Goal: Information Seeking & Learning: Check status

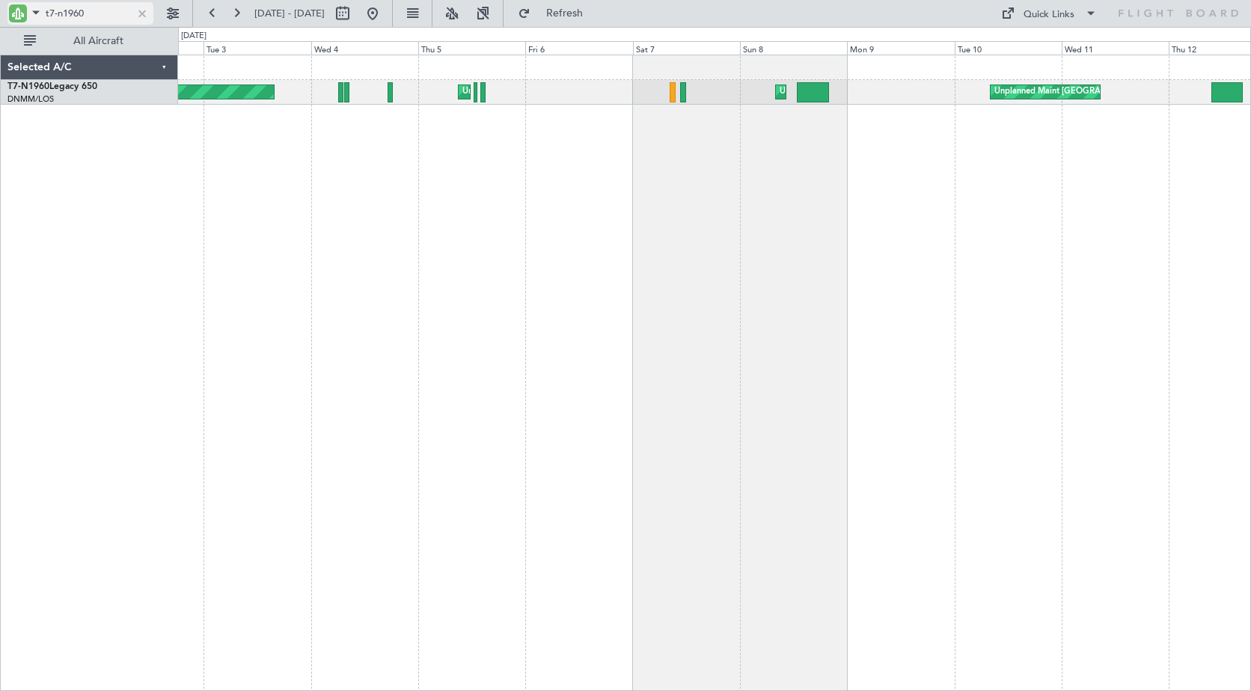
click at [72, 13] on input "t7-n1960" at bounding box center [89, 13] width 86 height 22
drag, startPoint x: 59, startPoint y: 13, endPoint x: 150, endPoint y: 22, distance: 91.7
click at [150, 22] on div "t7-n1960" at bounding box center [80, 13] width 146 height 22
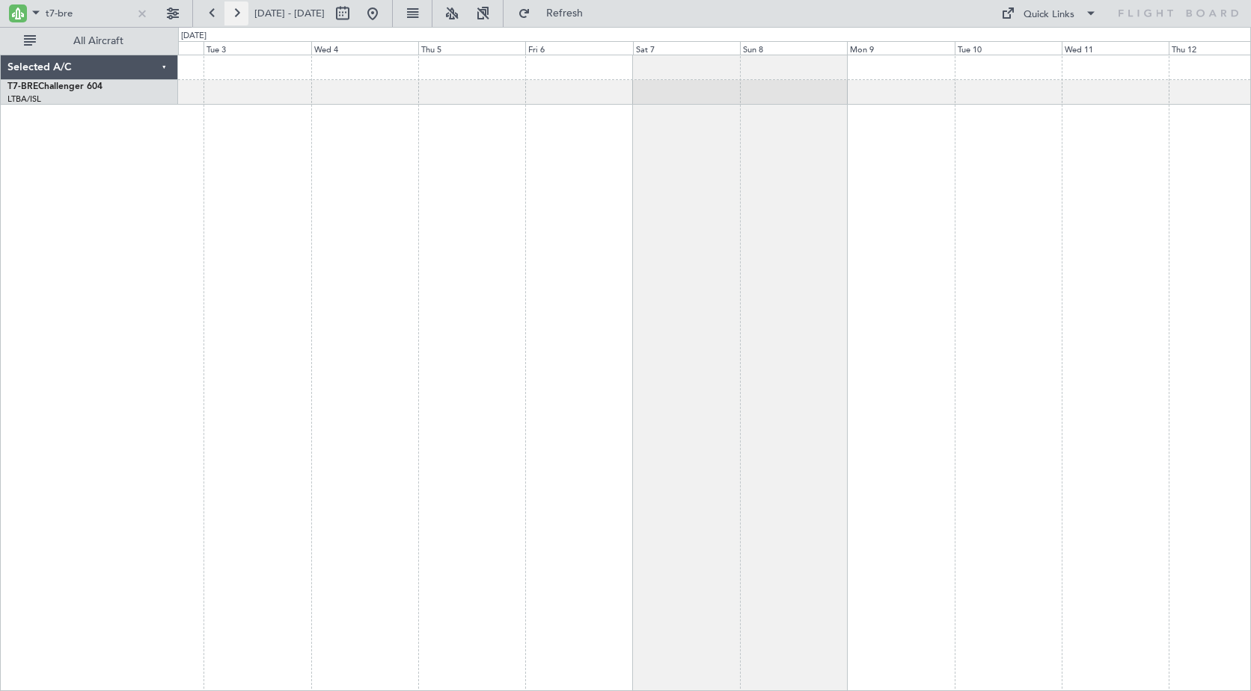
click at [240, 13] on button at bounding box center [236, 13] width 24 height 24
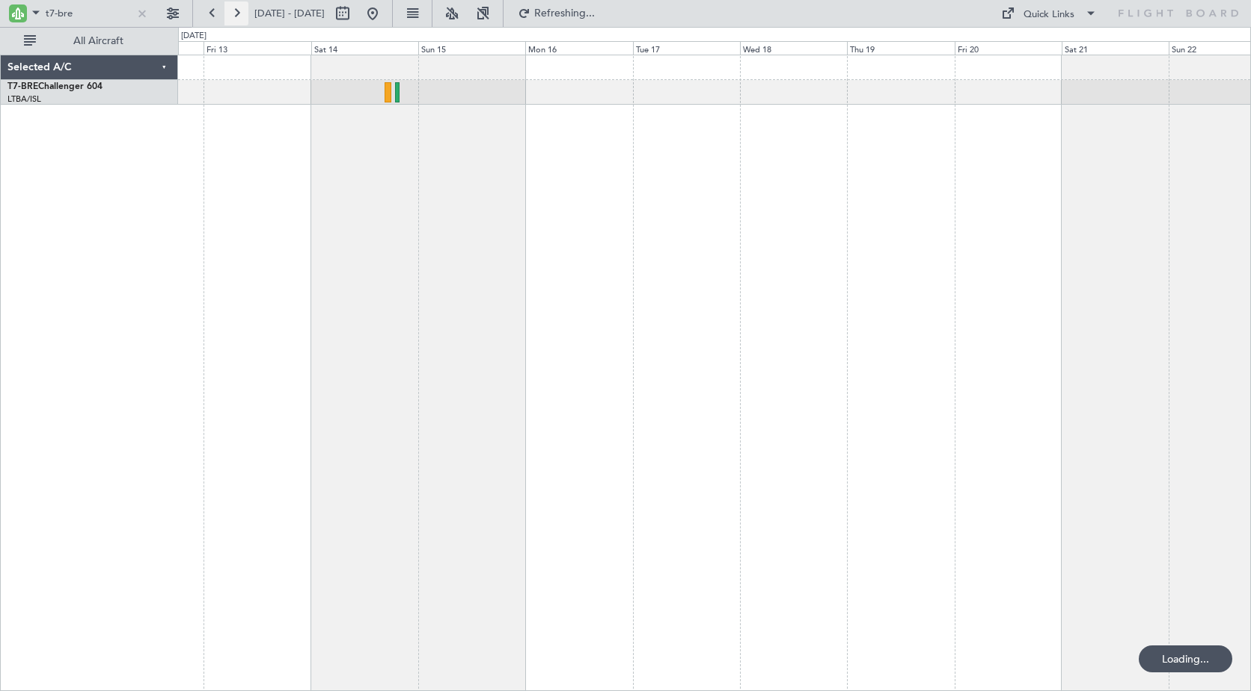
click at [240, 13] on button at bounding box center [236, 13] width 24 height 24
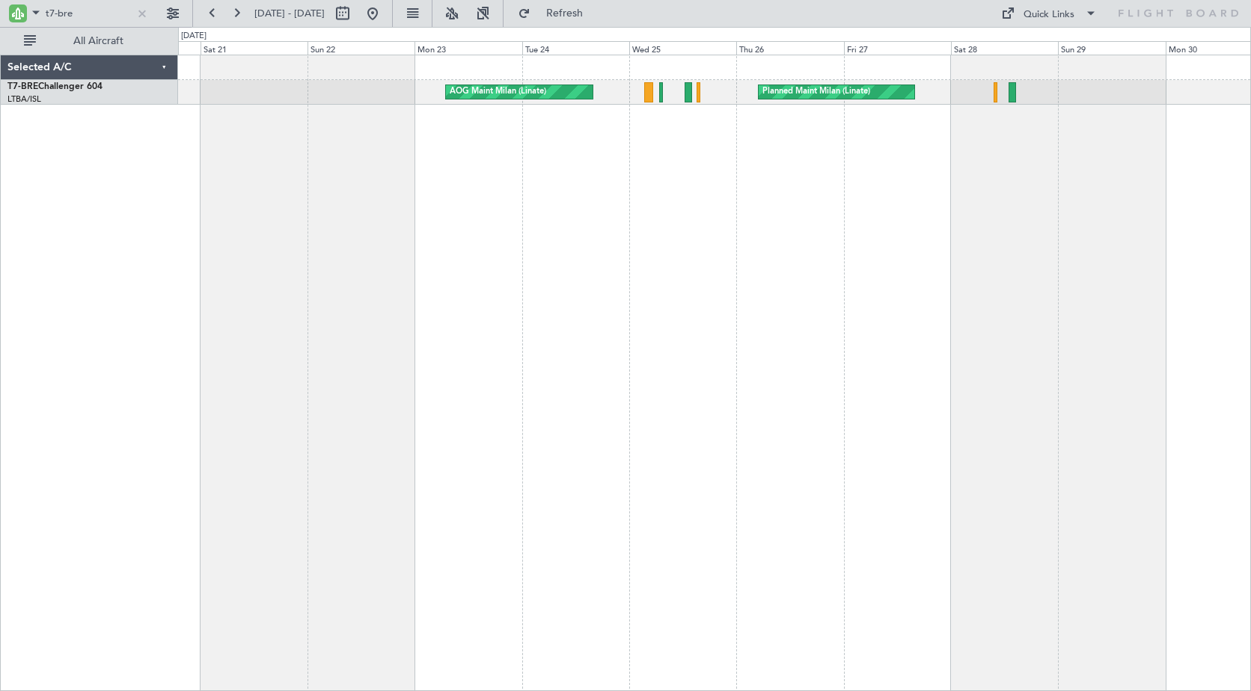
click at [533, 201] on div "AOG Maint Milan (Linate) Planned Maint Milan ([GEOGRAPHIC_DATA]) A/C Unavailable" at bounding box center [714, 373] width 1073 height 637
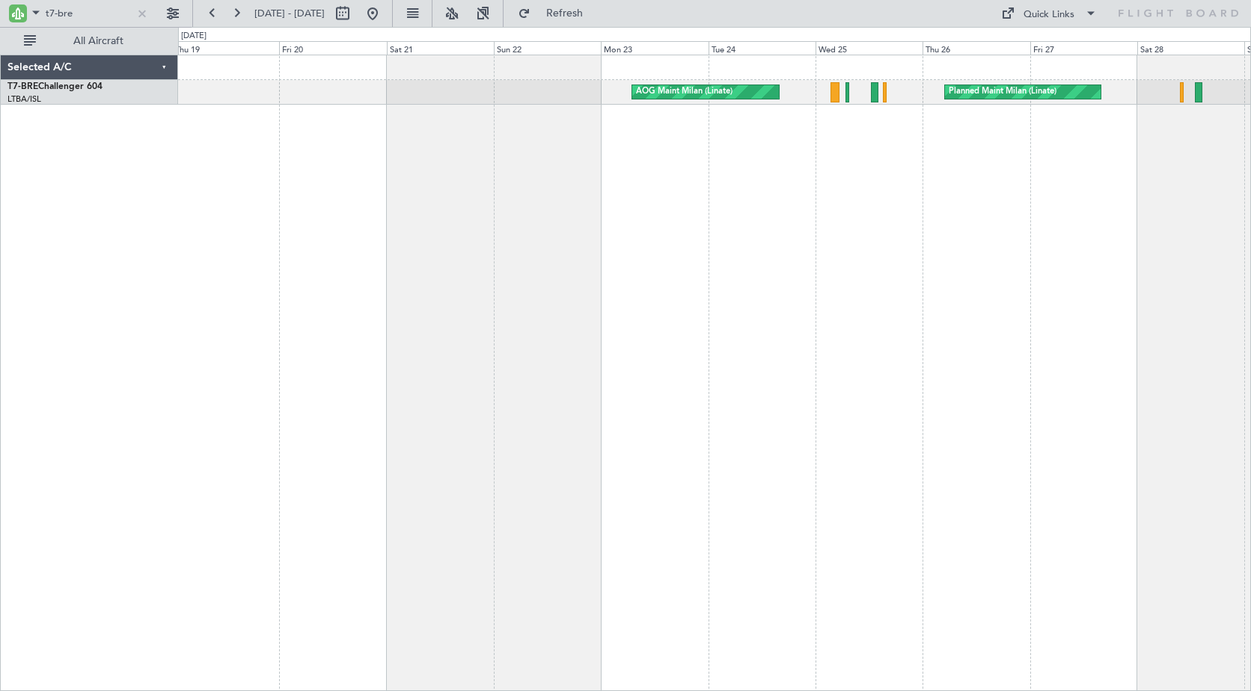
click at [511, 173] on div "AOG Maint Milan (Linate) Planned Maint Milan ([GEOGRAPHIC_DATA]) Planned Maint …" at bounding box center [714, 373] width 1073 height 637
click at [237, 14] on button at bounding box center [236, 13] width 24 height 24
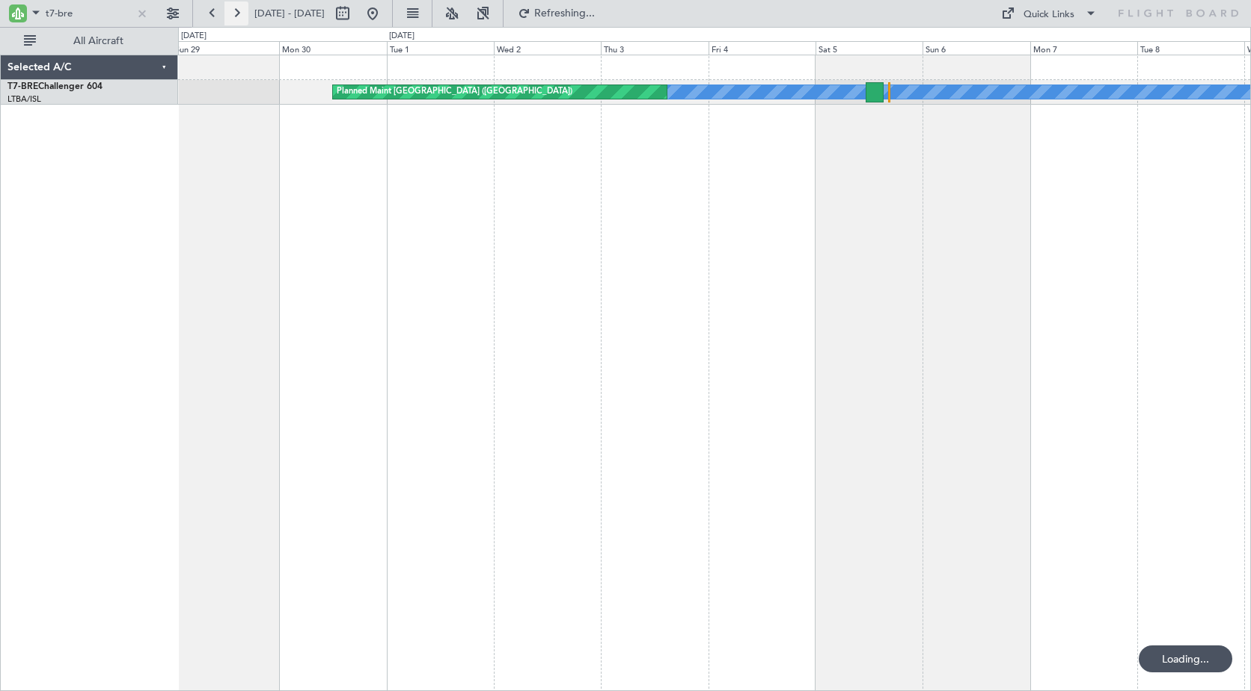
click at [237, 14] on button at bounding box center [236, 13] width 24 height 24
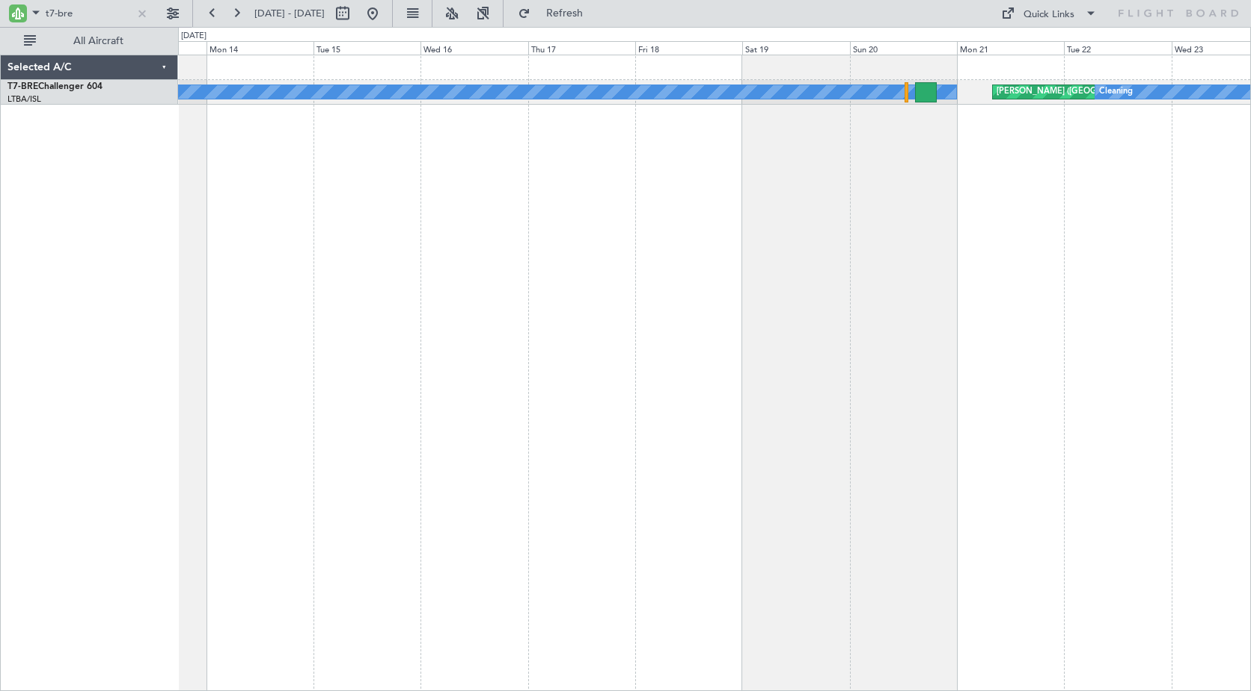
click at [228, 211] on div "A/C Unavailable [PERSON_NAME][GEOGRAPHIC_DATA] ([GEOGRAPHIC_DATA][PERSON_NAME])…" at bounding box center [714, 373] width 1073 height 637
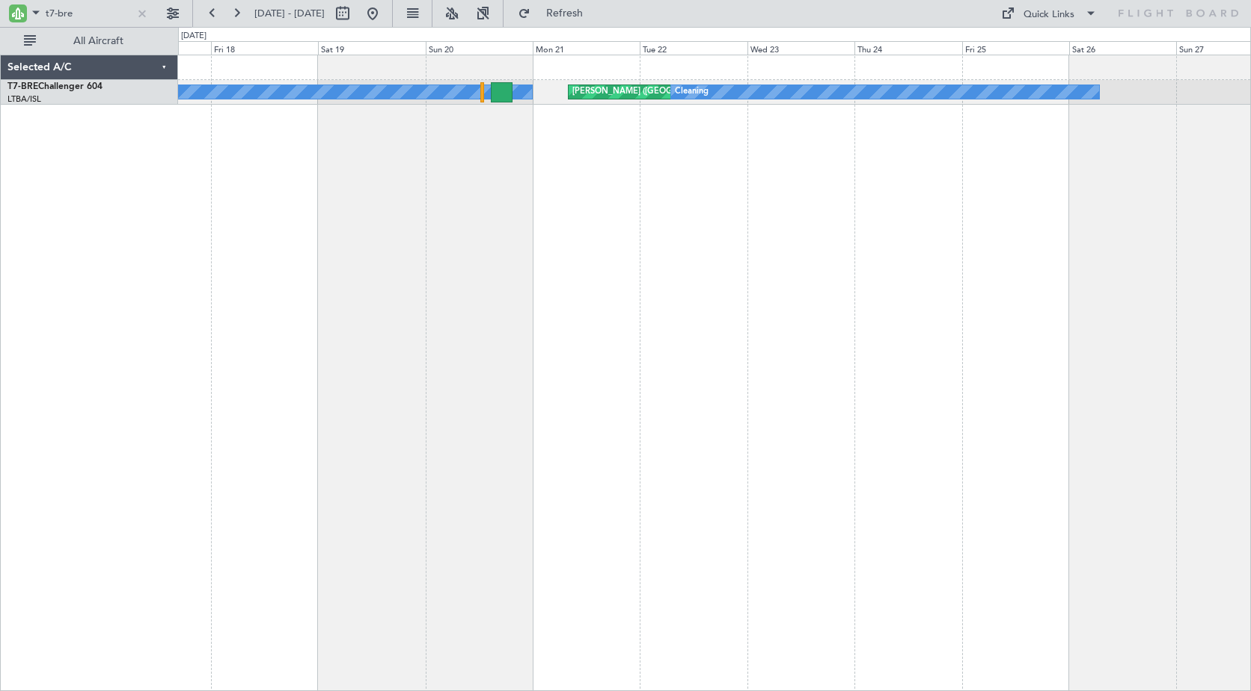
click at [326, 201] on div "A/C Unavailable [PERSON_NAME][GEOGRAPHIC_DATA] ([GEOGRAPHIC_DATA][PERSON_NAME])…" at bounding box center [714, 373] width 1073 height 637
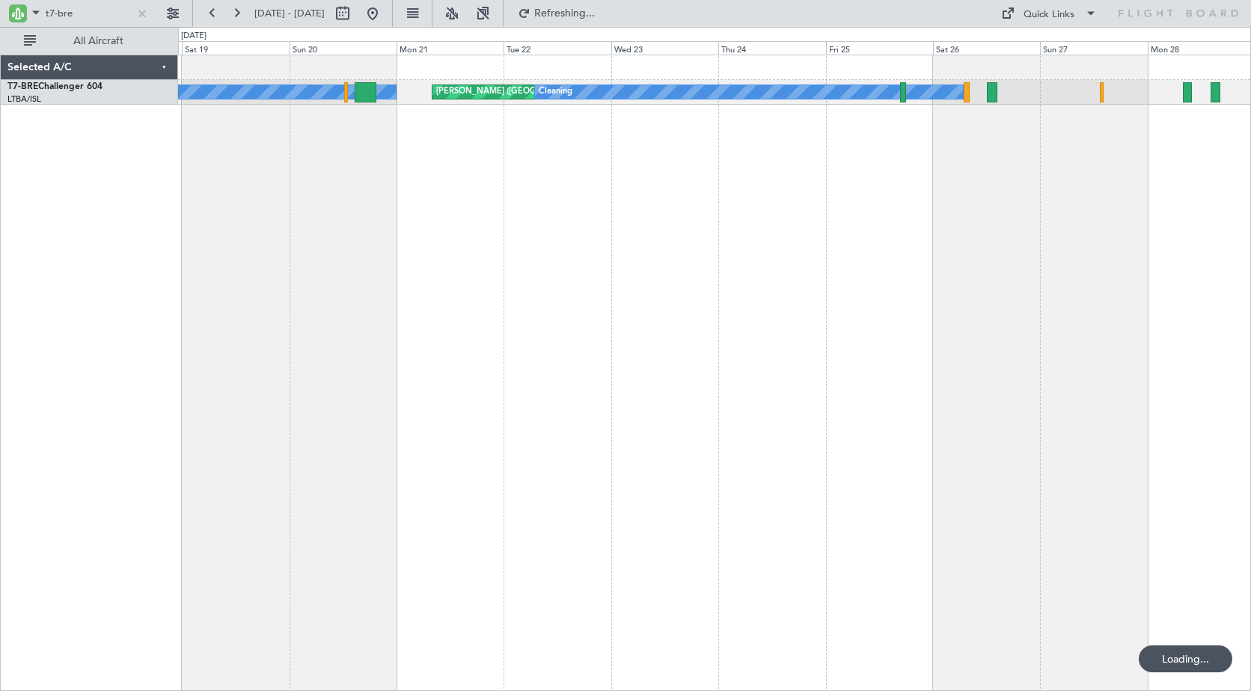
click at [852, 215] on div "[PERSON_NAME] ([GEOGRAPHIC_DATA][PERSON_NAME]) A/C Unavailable Cleaning" at bounding box center [714, 373] width 1073 height 637
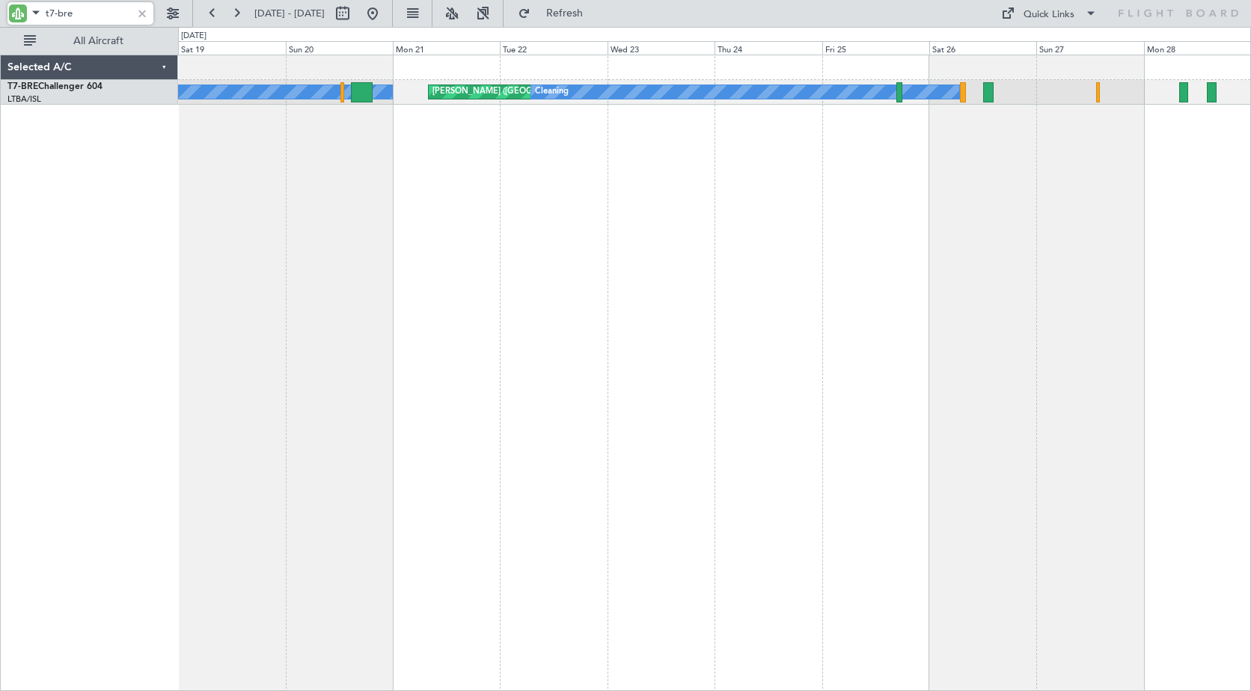
drag, startPoint x: 41, startPoint y: 9, endPoint x: -14, endPoint y: 4, distance: 55.6
click at [0, 4] on html "t7-bre [DATE] - [DATE] Refresh Quick Links All Aircraft [PERSON_NAME][GEOGRAPHI…" at bounding box center [625, 345] width 1251 height 691
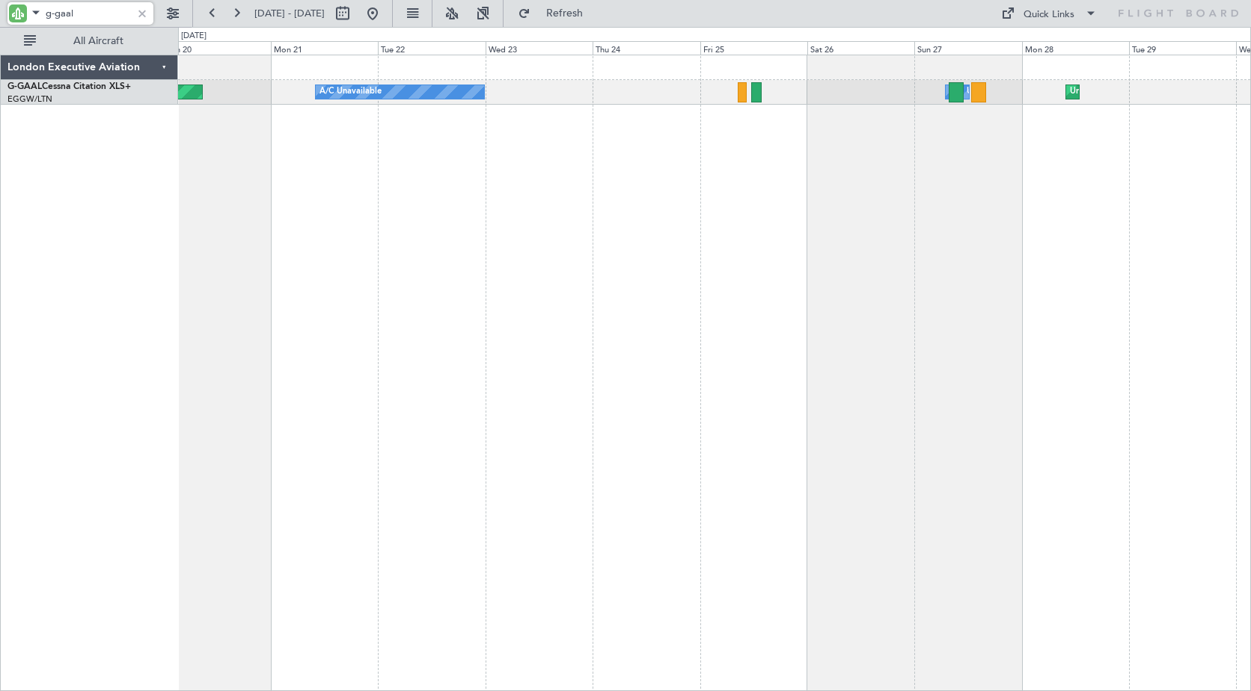
click at [644, 136] on div "Planned Maint [GEOGRAPHIC_DATA] ([GEOGRAPHIC_DATA]) A/C Unavailable Unplanned M…" at bounding box center [714, 373] width 1073 height 637
drag, startPoint x: 56, startPoint y: 13, endPoint x: 110, endPoint y: 14, distance: 53.9
click at [110, 14] on input "g-gaal" at bounding box center [89, 13] width 86 height 22
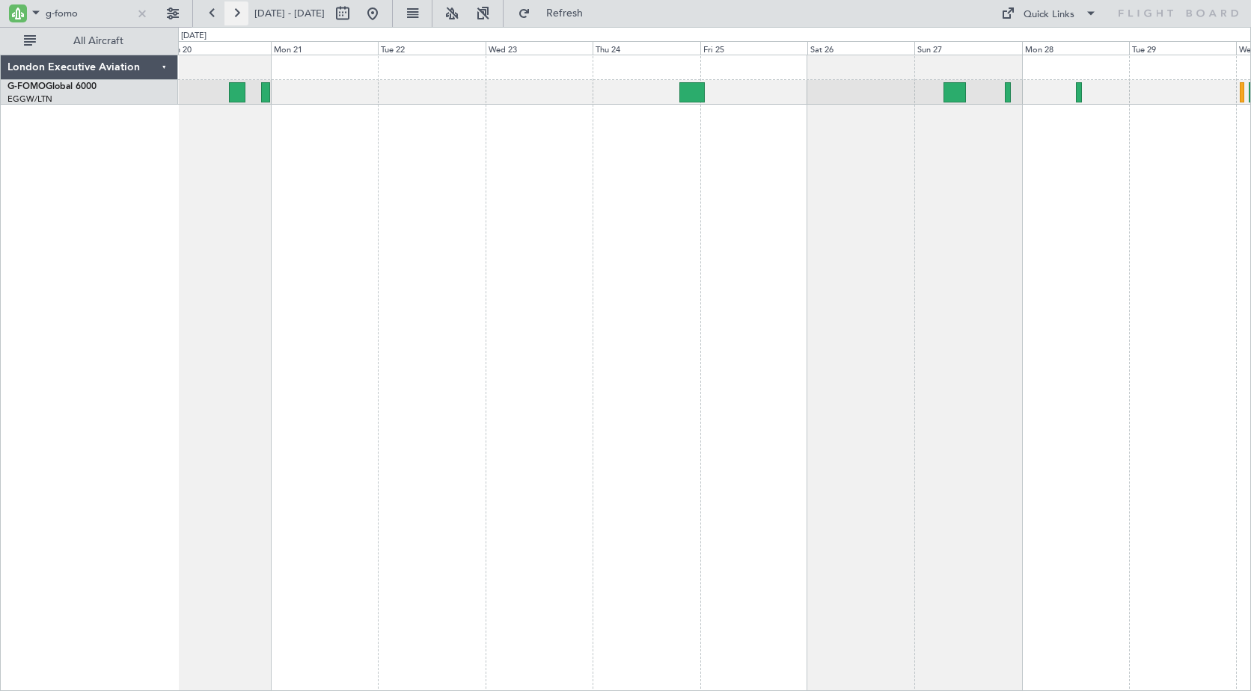
click at [237, 12] on button at bounding box center [236, 13] width 24 height 24
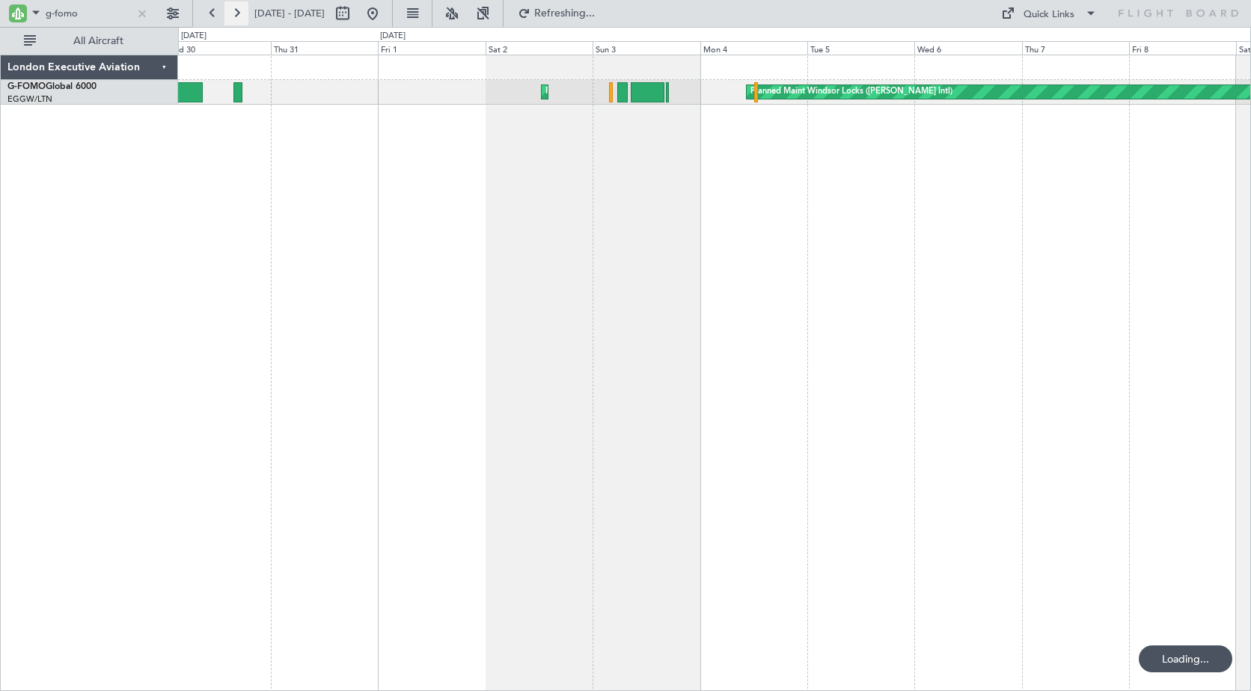
click at [237, 12] on button at bounding box center [236, 13] width 24 height 24
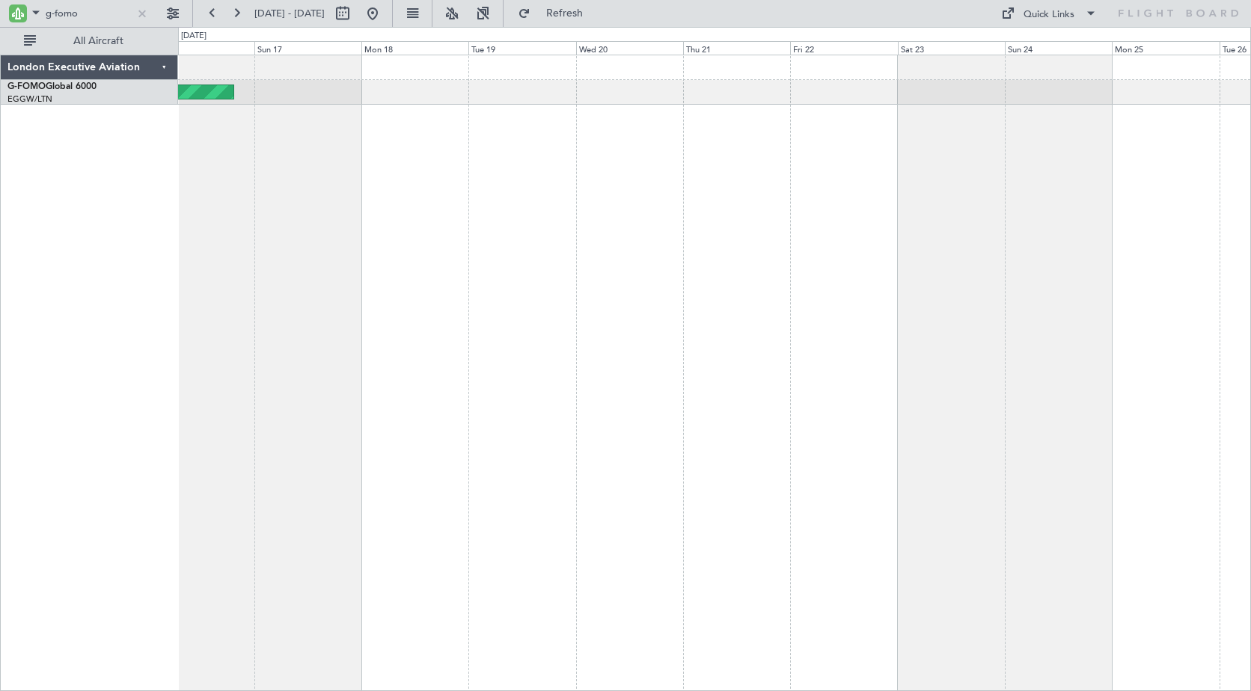
click at [244, 182] on div "Planned Maint Windsor Locks ([PERSON_NAME] Intl)" at bounding box center [714, 373] width 1073 height 637
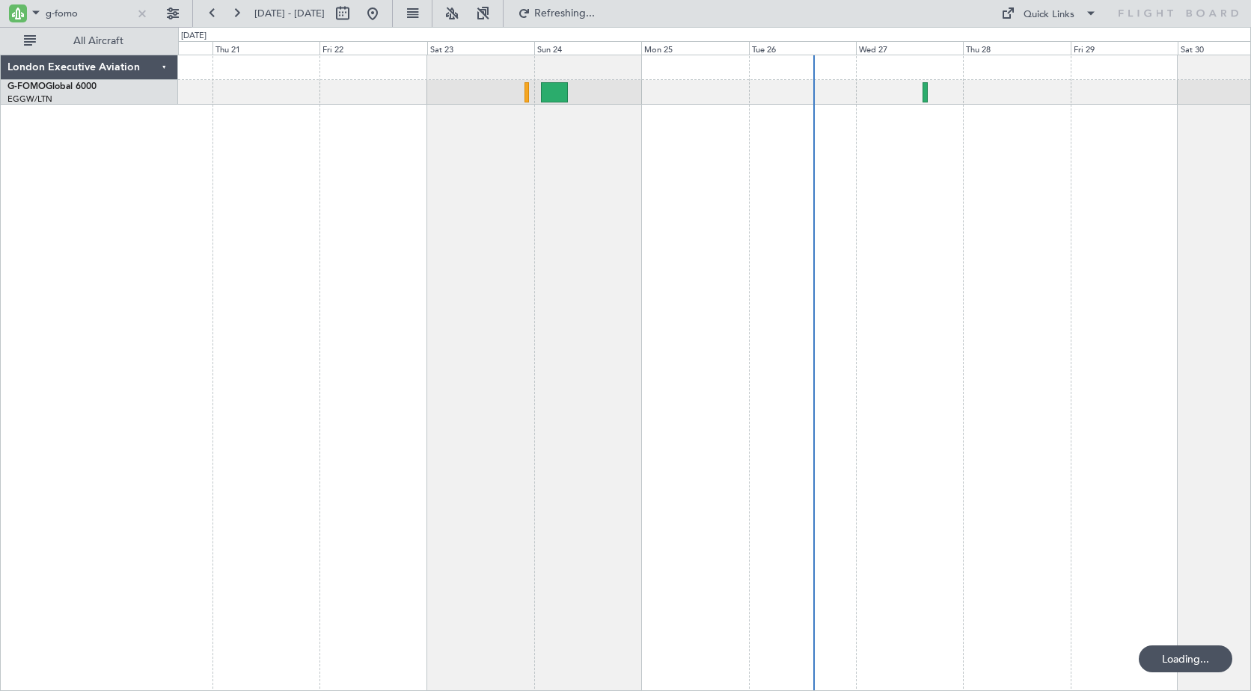
click at [538, 183] on div at bounding box center [714, 373] width 1073 height 637
drag, startPoint x: 55, startPoint y: 11, endPoint x: 122, endPoint y: 28, distance: 69.3
click at [120, 19] on input "g-fomo" at bounding box center [89, 13] width 86 height 22
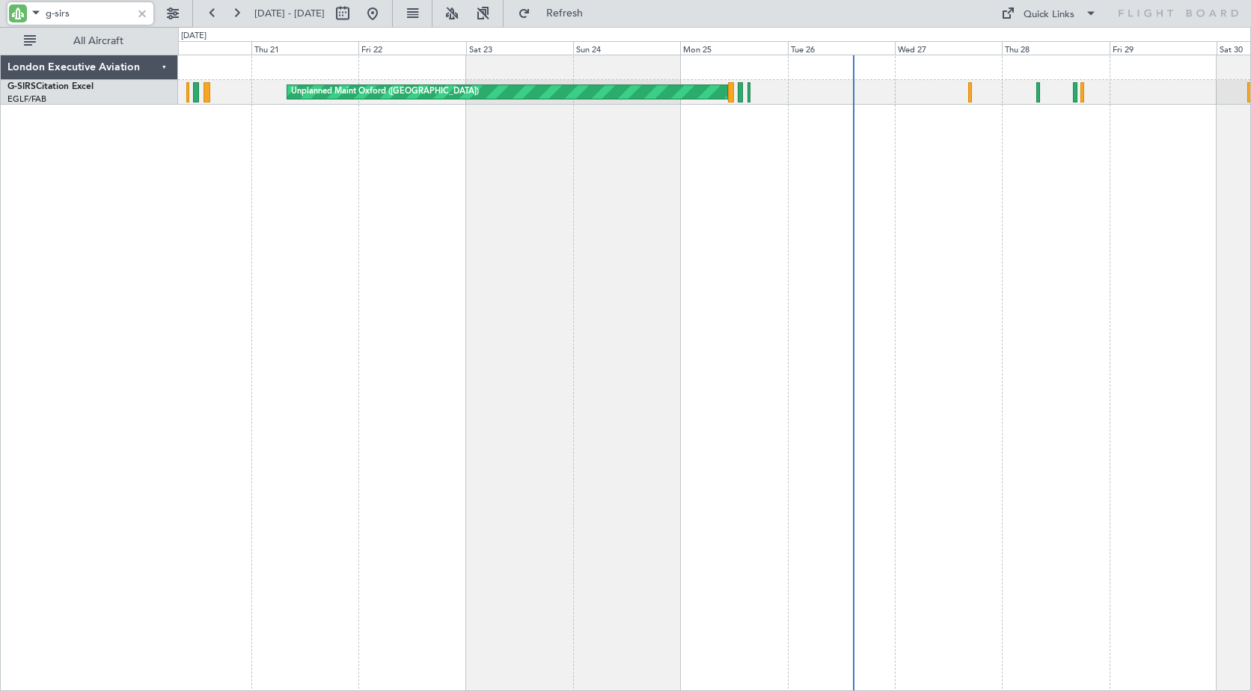
click at [456, 150] on div "Unplanned Maint Oxford ([GEOGRAPHIC_DATA])" at bounding box center [714, 373] width 1073 height 637
drag, startPoint x: 55, startPoint y: 16, endPoint x: 106, endPoint y: 20, distance: 51.8
click at [106, 20] on input "g-sirs" at bounding box center [89, 13] width 86 height 22
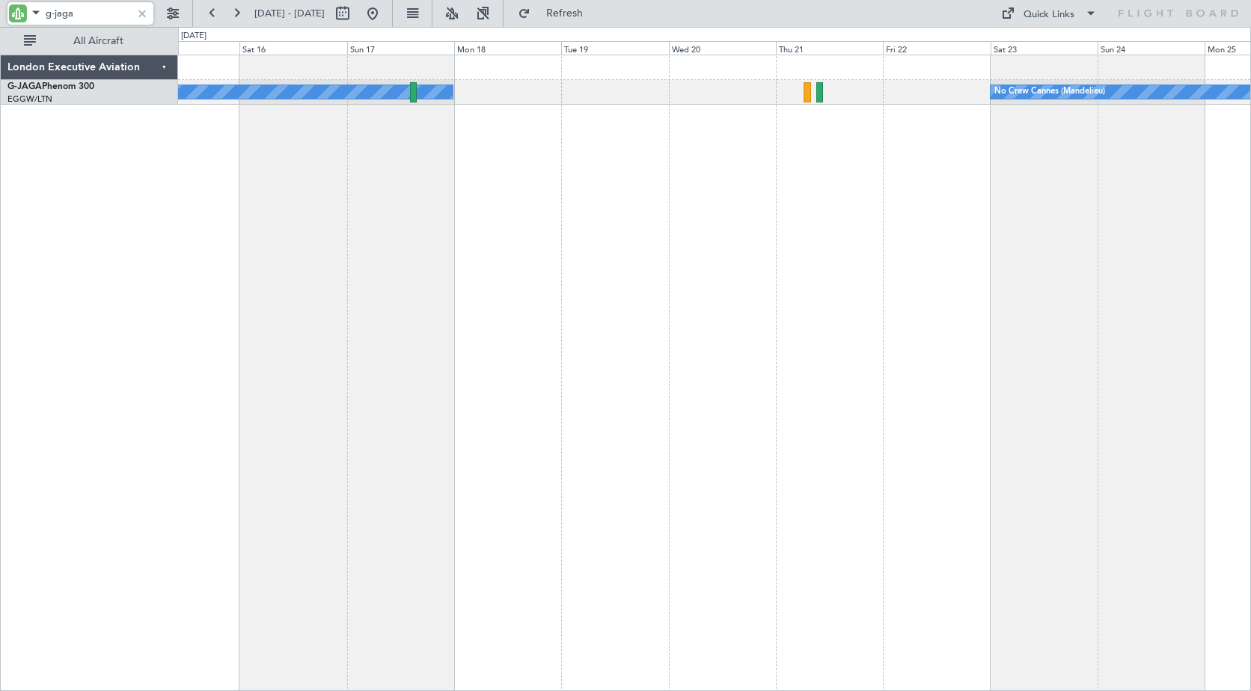
click at [938, 186] on div "No Crew Cannes (Mandelieu) Owner" at bounding box center [714, 373] width 1073 height 637
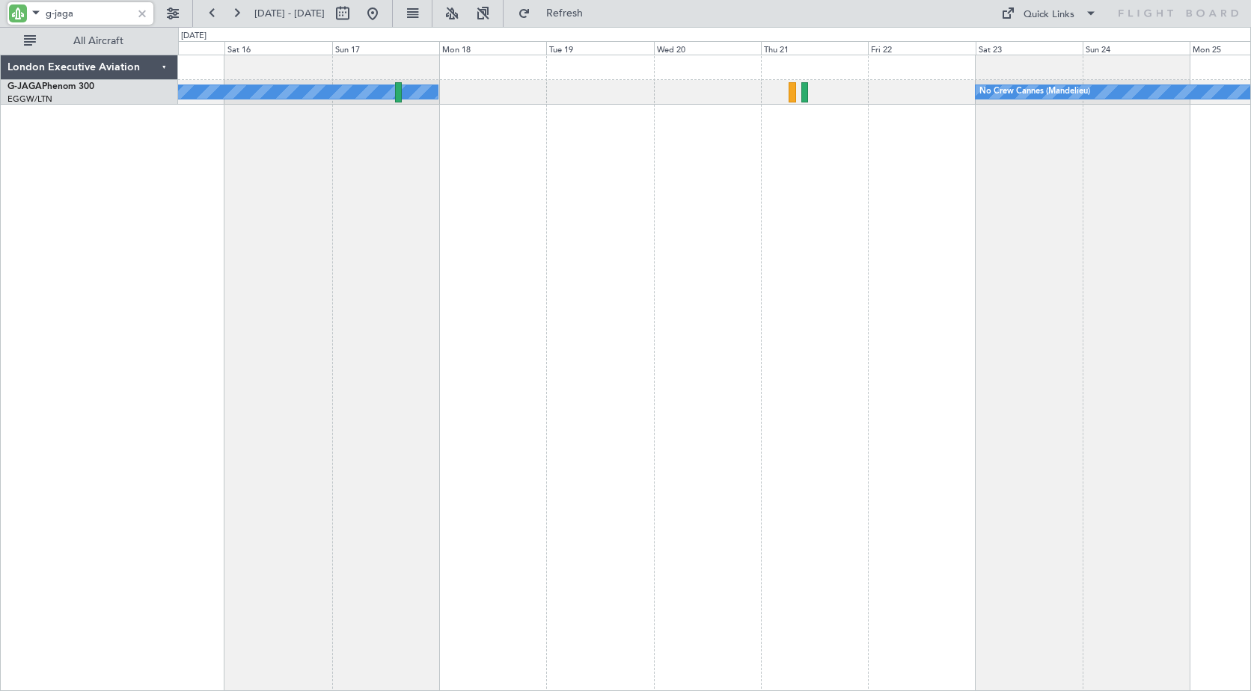
click at [958, 176] on div "No Crew Cannes (Mandelieu) Owner" at bounding box center [714, 373] width 1073 height 637
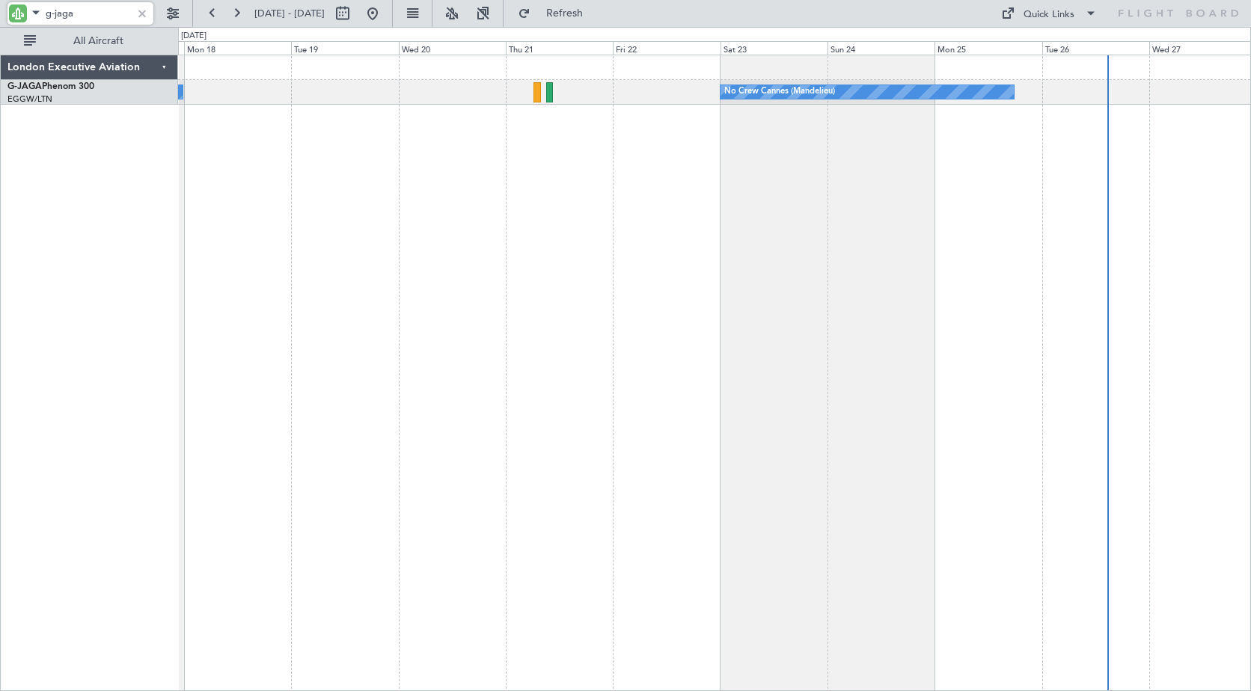
click at [736, 198] on div "Owner No Crew Cannes ([GEOGRAPHIC_DATA]) Owner Ibiza" at bounding box center [714, 373] width 1073 height 637
drag, startPoint x: 88, startPoint y: 12, endPoint x: -32, endPoint y: 2, distance: 120.9
click at [0, 2] on html "g-jaga [DATE] - [DATE] Refresh Quick Links All Aircraft Owner No Crew Cannes ([…" at bounding box center [625, 345] width 1251 height 691
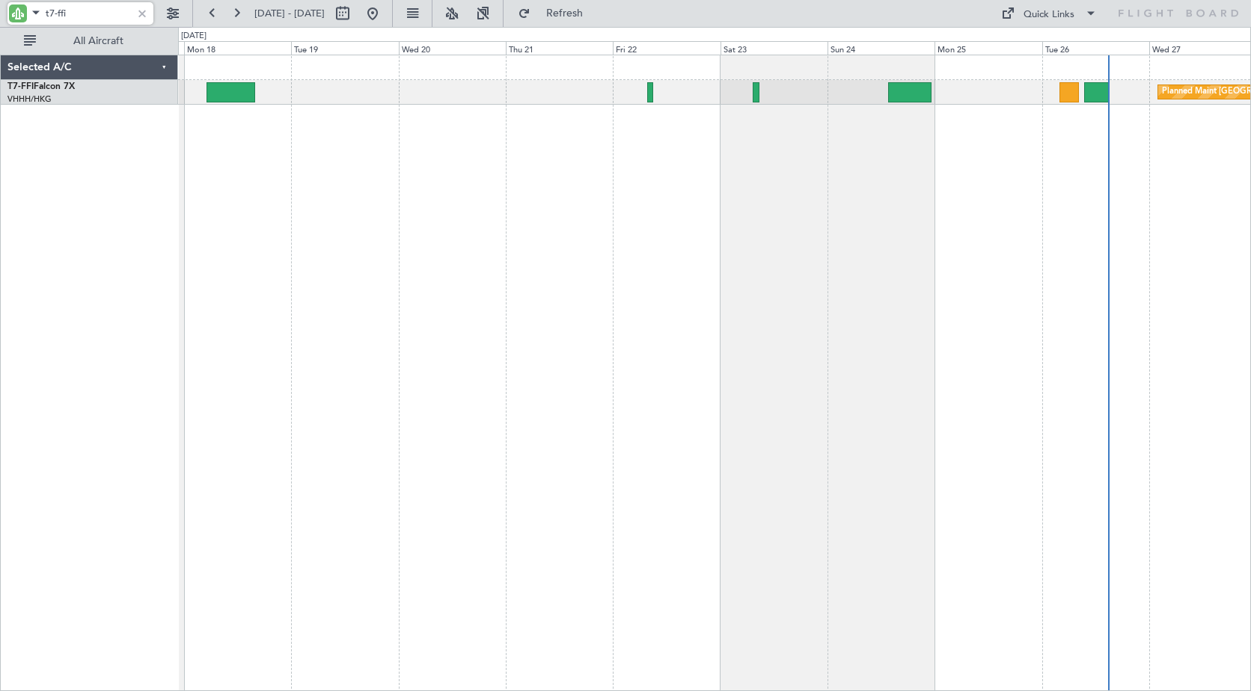
drag, startPoint x: 60, startPoint y: 16, endPoint x: 125, endPoint y: 23, distance: 65.5
click at [125, 23] on input "t7-ffi" at bounding box center [89, 13] width 86 height 22
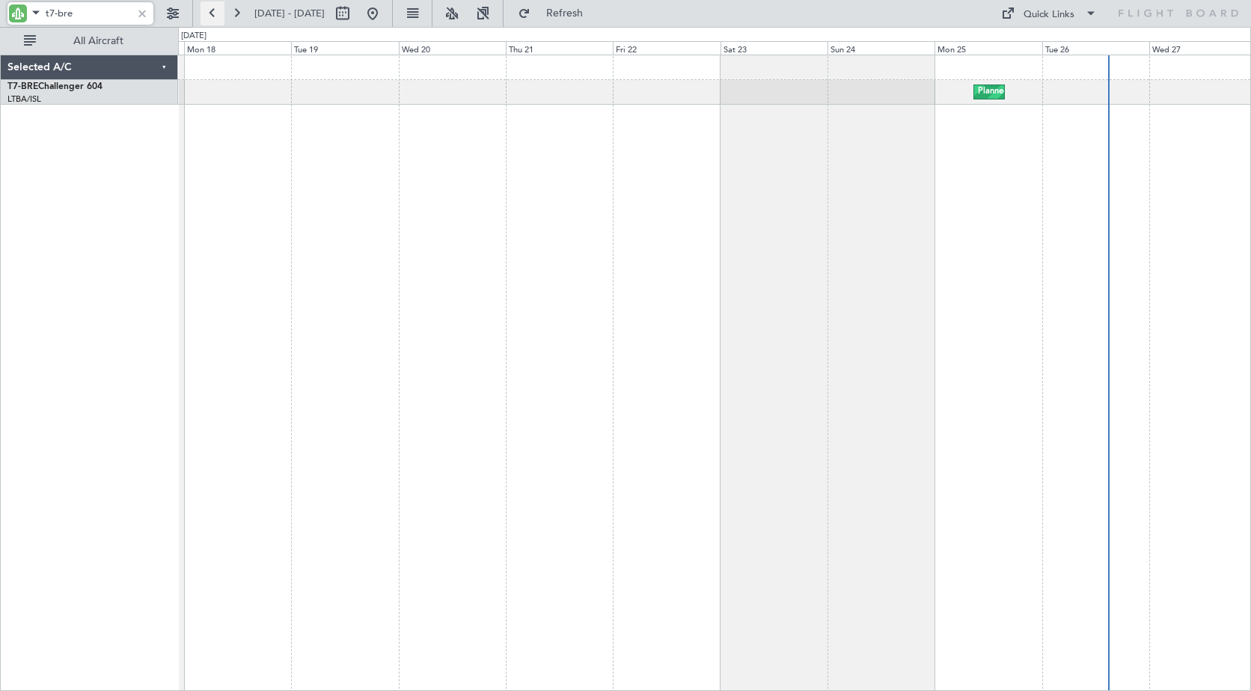
click at [210, 10] on button at bounding box center [213, 13] width 24 height 24
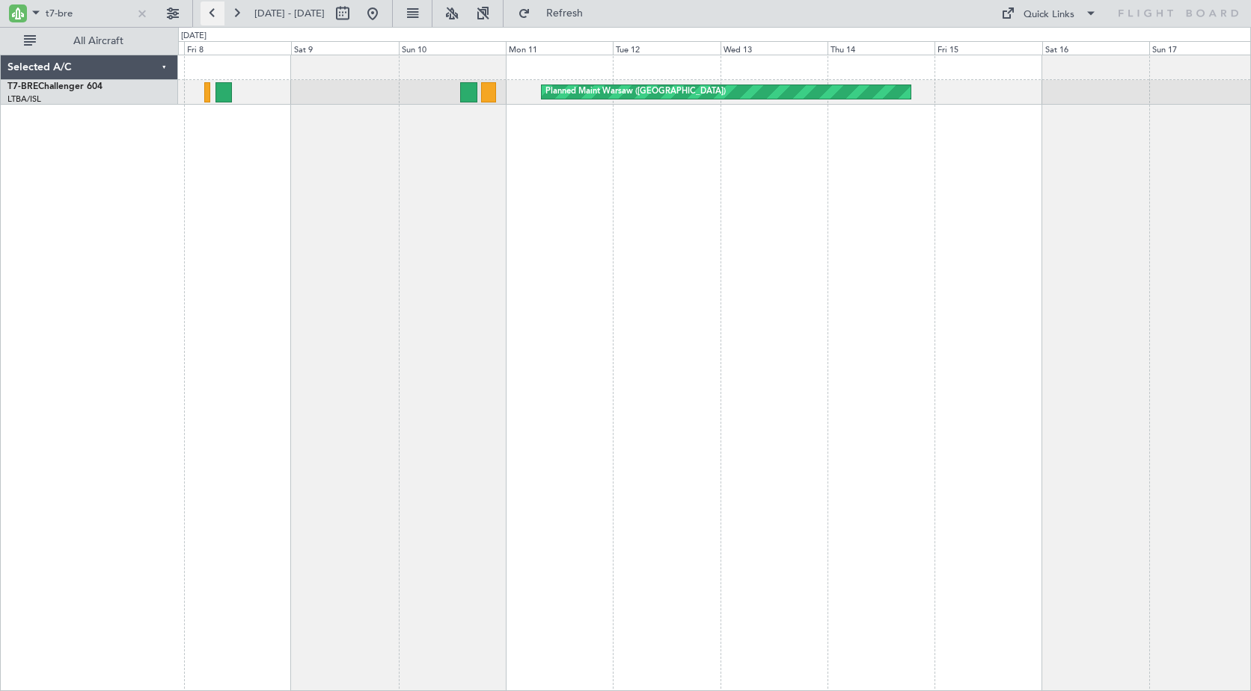
click at [210, 10] on button at bounding box center [213, 13] width 24 height 24
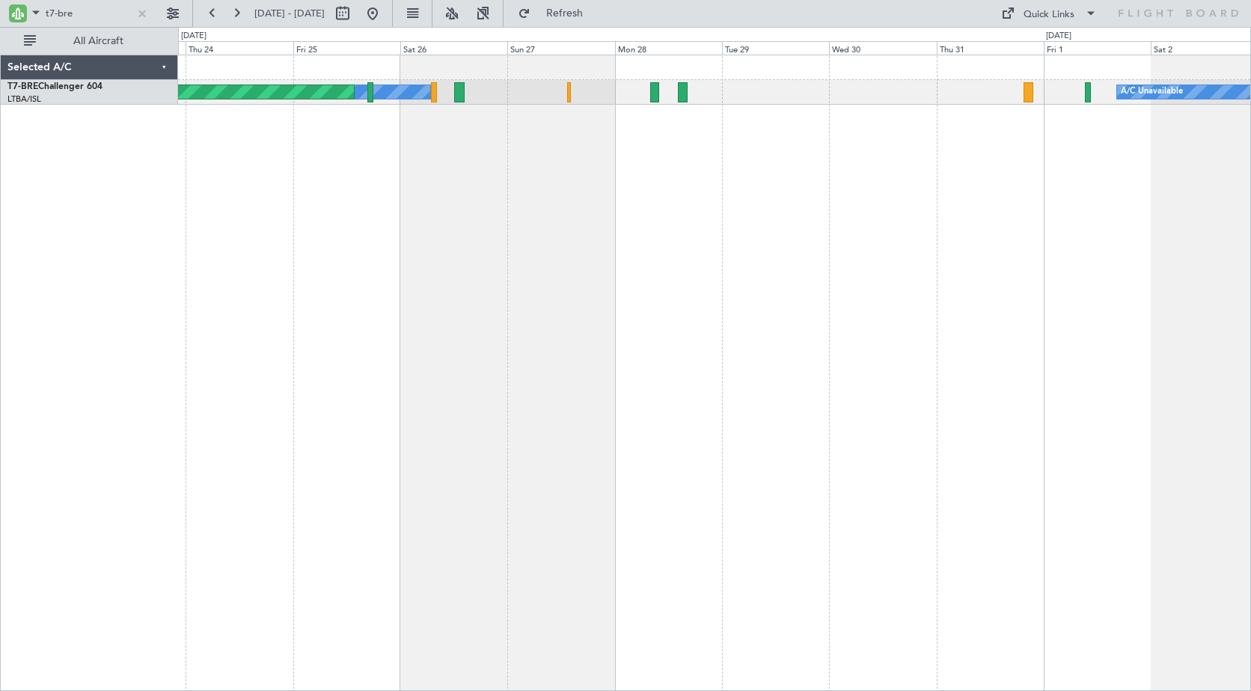
click at [1250, 214] on html "t7-bre [DATE] - [DATE] Refresh Quick Links All Aircraft A/C Unavailable Cleanin…" at bounding box center [625, 345] width 1251 height 691
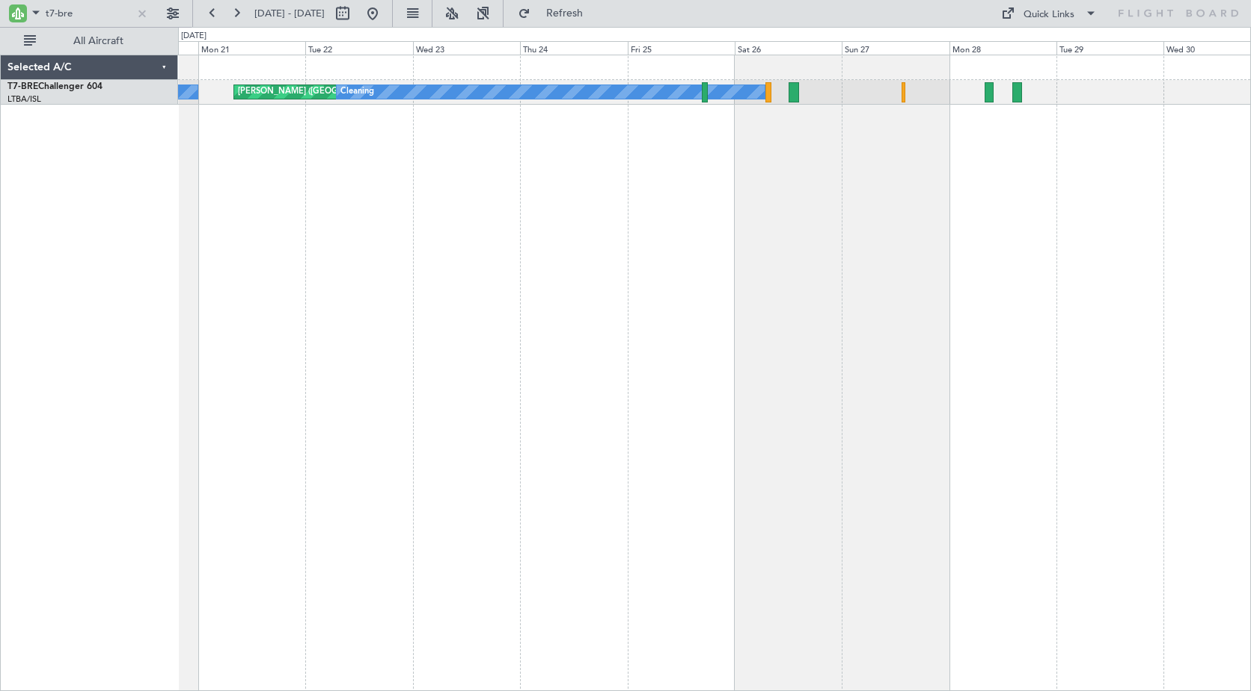
click at [836, 205] on div "[PERSON_NAME] ([GEOGRAPHIC_DATA][PERSON_NAME]) Cleaning A/C Unavailable A/C Una…" at bounding box center [714, 373] width 1073 height 637
drag, startPoint x: 73, startPoint y: 16, endPoint x: 12, endPoint y: 10, distance: 61.7
click at [12, 10] on div "t7-bre" at bounding box center [80, 13] width 146 height 22
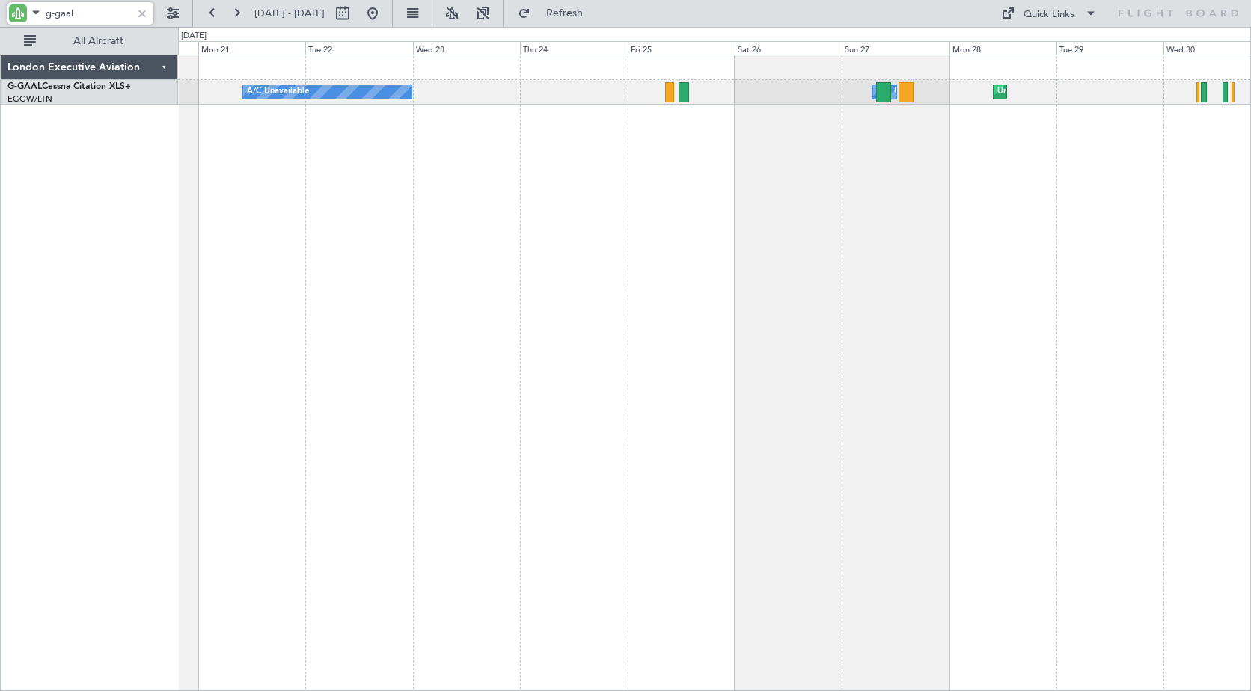
click at [807, 140] on div "Unplanned Maint [GEOGRAPHIC_DATA] ([GEOGRAPHIC_DATA]) A/C Unavailable A/C Unava…" at bounding box center [714, 373] width 1073 height 637
click at [236, 13] on button at bounding box center [236, 13] width 24 height 24
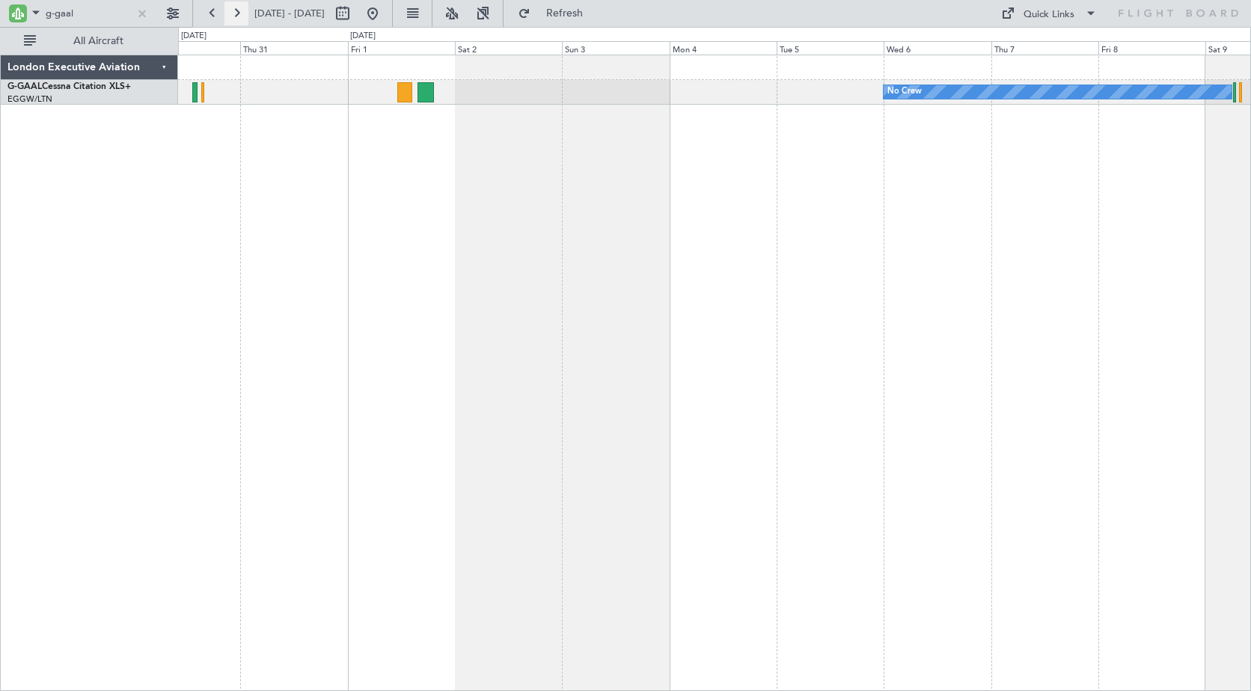
click at [236, 13] on button at bounding box center [236, 13] width 24 height 24
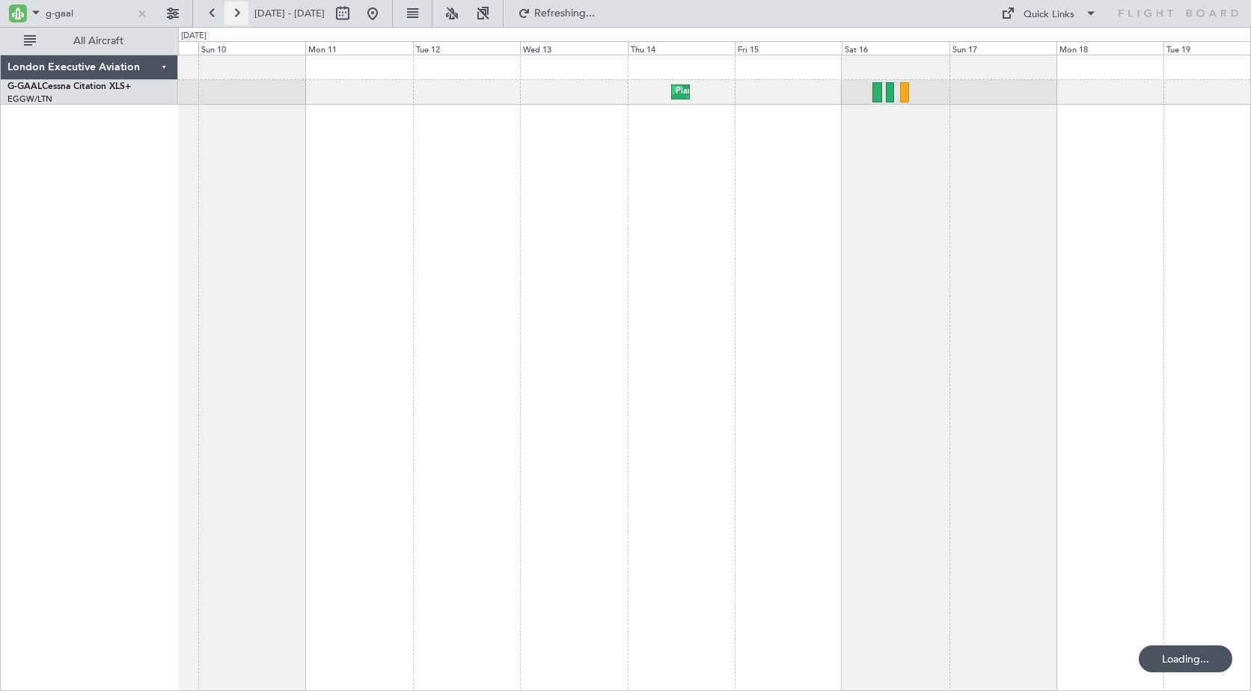
click at [236, 13] on button at bounding box center [236, 13] width 24 height 24
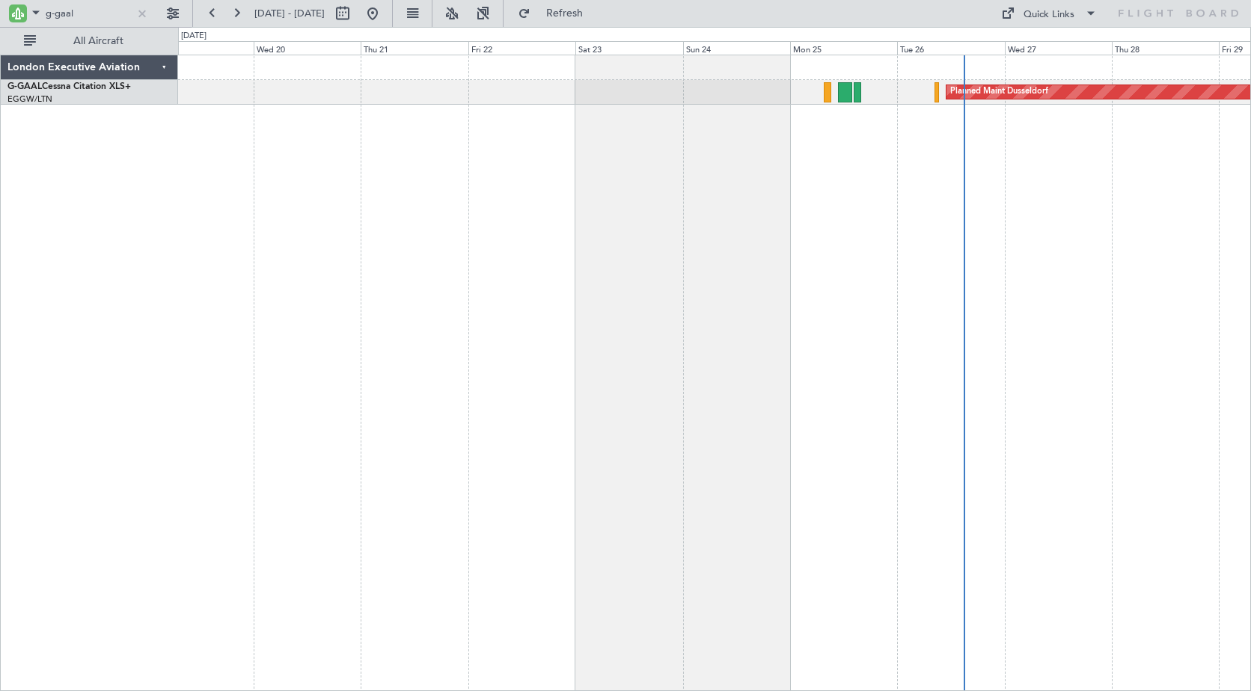
click at [573, 190] on div "Planned Maint Dusseldorf" at bounding box center [714, 373] width 1073 height 637
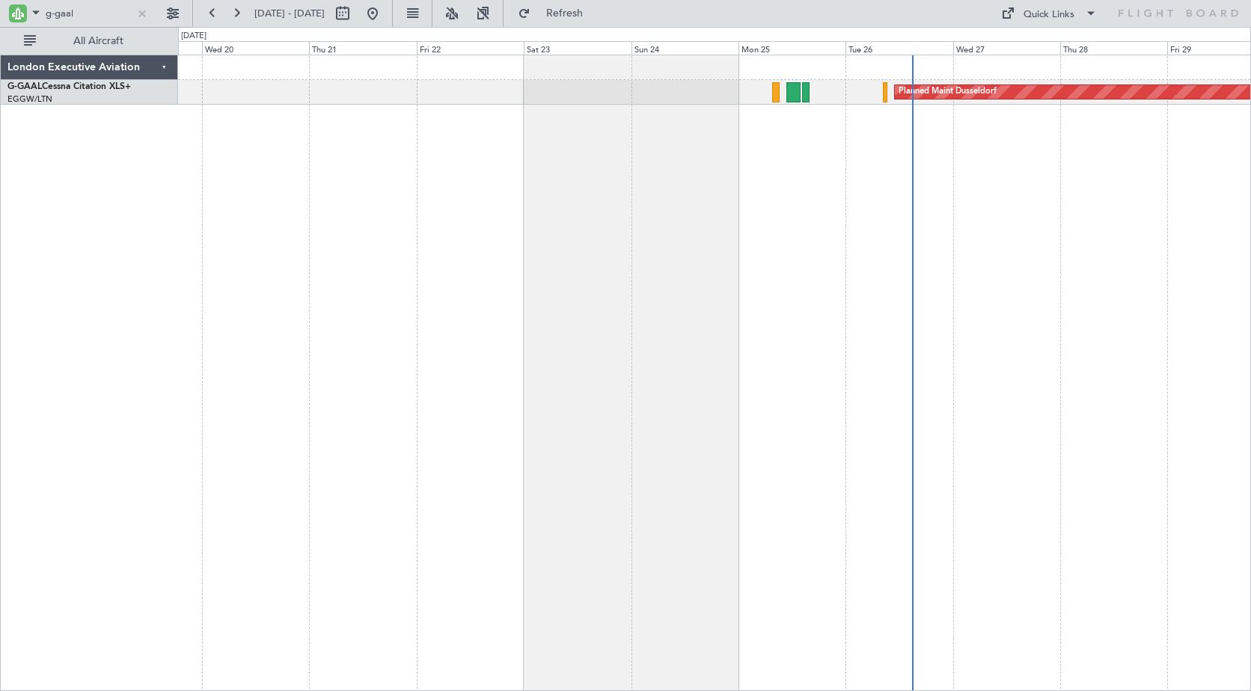
click at [832, 158] on div "Planned Maint Dusseldorf" at bounding box center [714, 373] width 1073 height 637
drag, startPoint x: 56, startPoint y: 16, endPoint x: 123, endPoint y: 14, distance: 66.6
click at [123, 14] on input "g-gaal" at bounding box center [89, 13] width 86 height 22
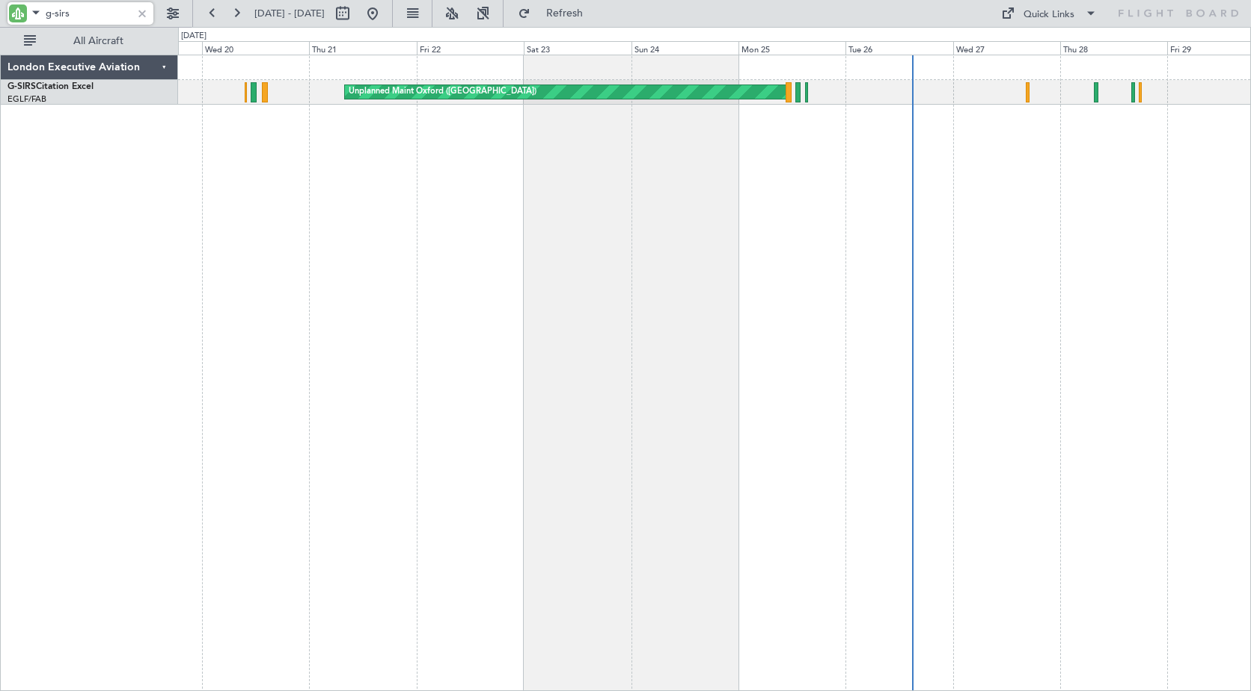
drag, startPoint x: 54, startPoint y: 16, endPoint x: 97, endPoint y: 16, distance: 43.4
click at [97, 16] on input "g-sirs" at bounding box center [89, 13] width 86 height 22
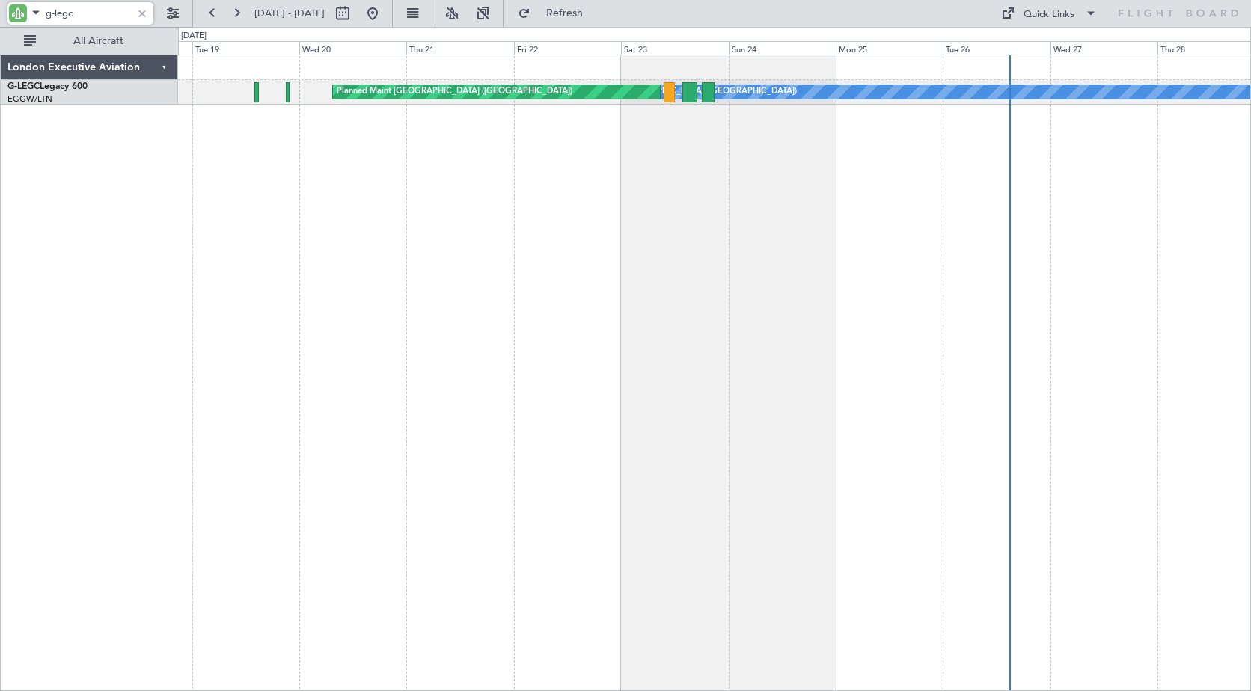
click at [563, 146] on div "A/C Unavailable [GEOGRAPHIC_DATA] ([GEOGRAPHIC_DATA]) Planned Maint [GEOGRAPHIC…" at bounding box center [714, 373] width 1073 height 637
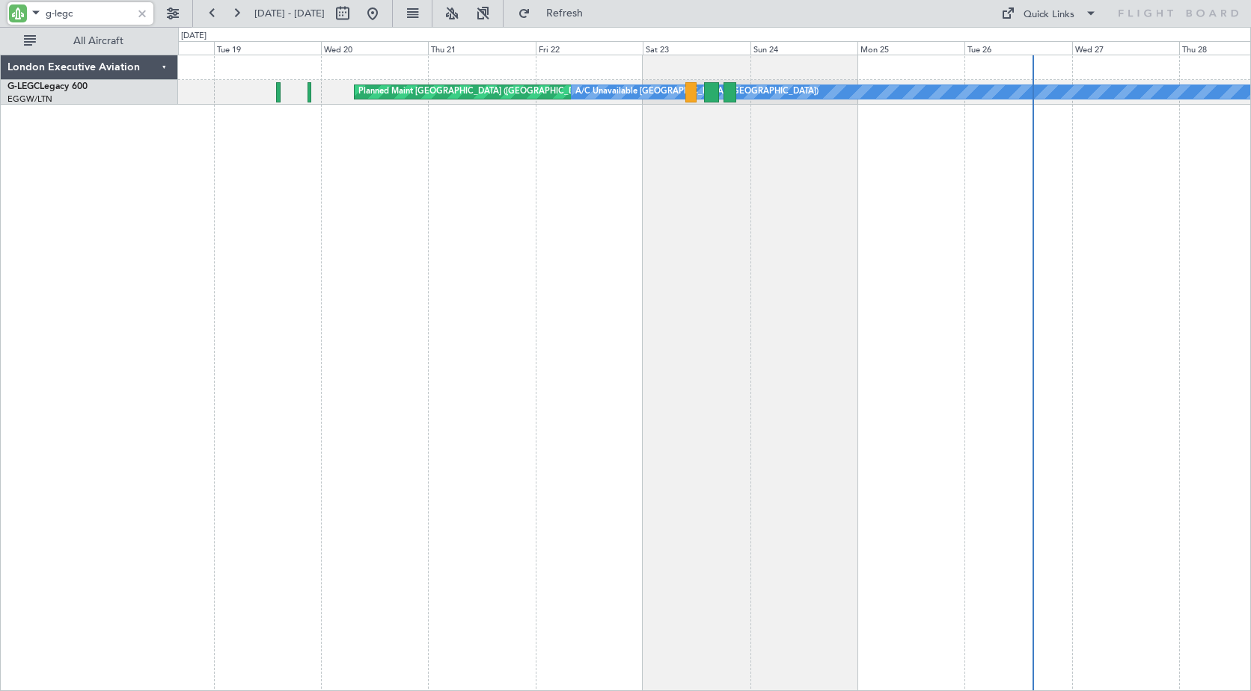
click at [183, 165] on div "Planned Maint [GEOGRAPHIC_DATA] ([GEOGRAPHIC_DATA]) A/C Unavailable [GEOGRAPHIC…" at bounding box center [714, 373] width 1073 height 637
drag, startPoint x: 54, startPoint y: 14, endPoint x: 122, endPoint y: 14, distance: 68.1
click at [122, 14] on input "g-legc" at bounding box center [89, 13] width 86 height 22
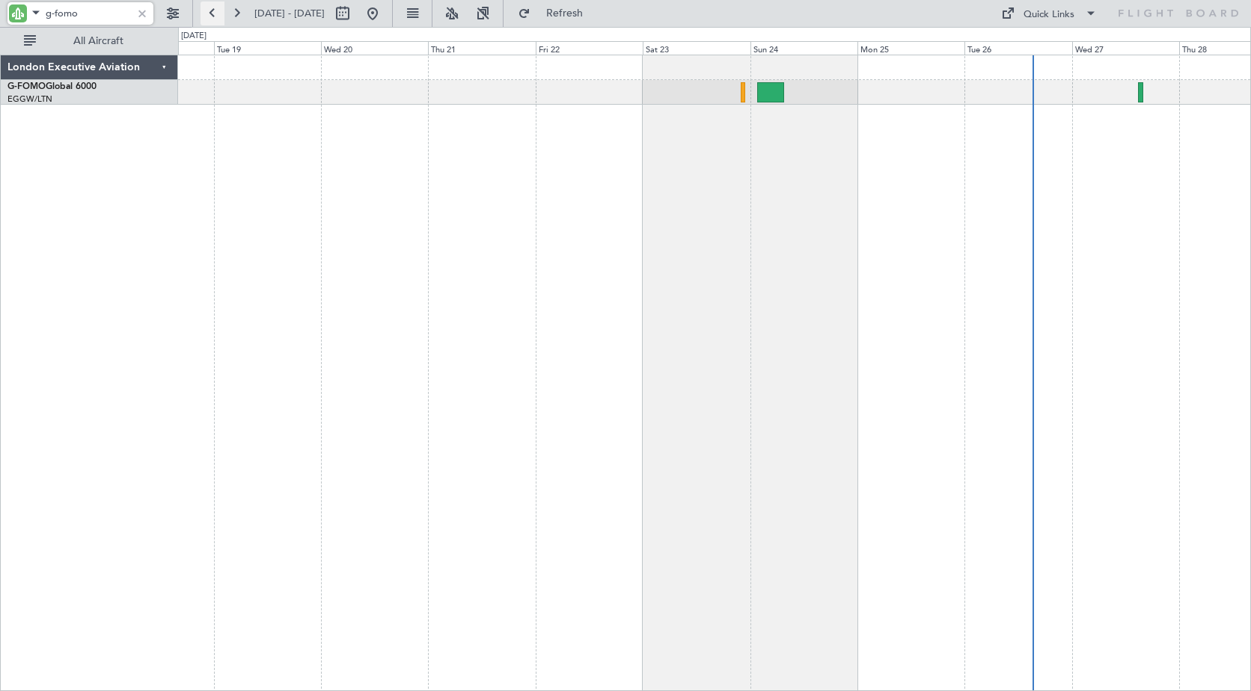
click at [214, 14] on button at bounding box center [213, 13] width 24 height 24
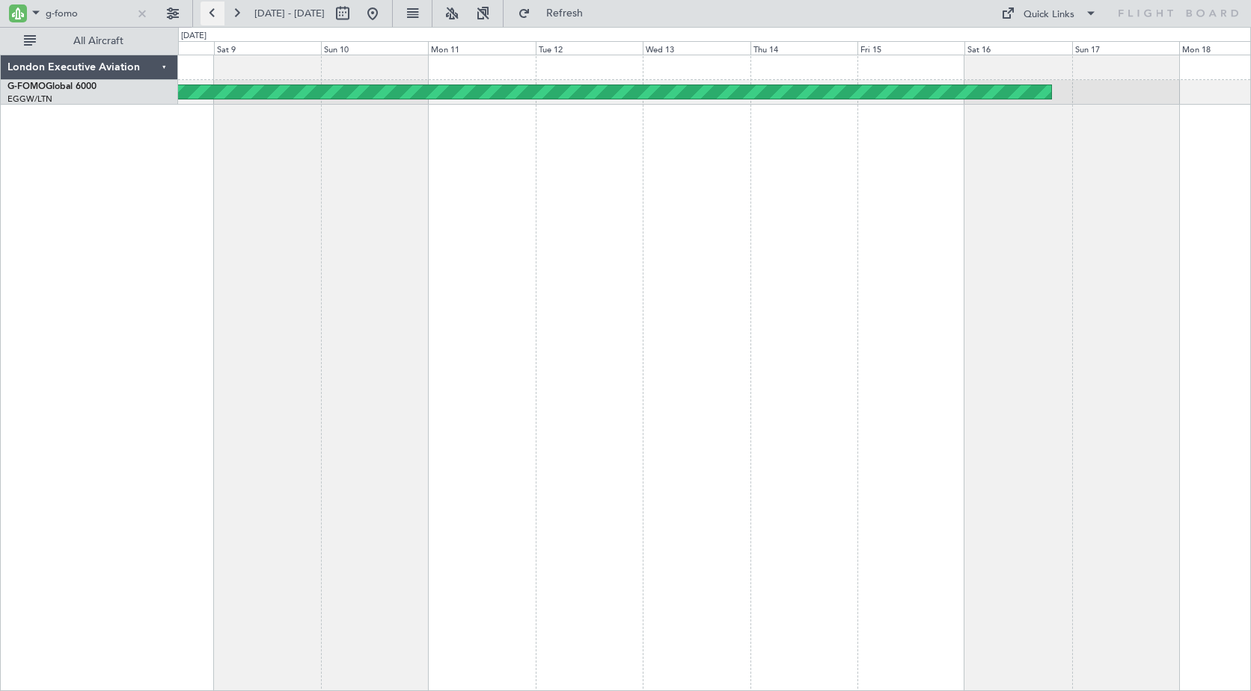
click at [214, 14] on button at bounding box center [213, 13] width 24 height 24
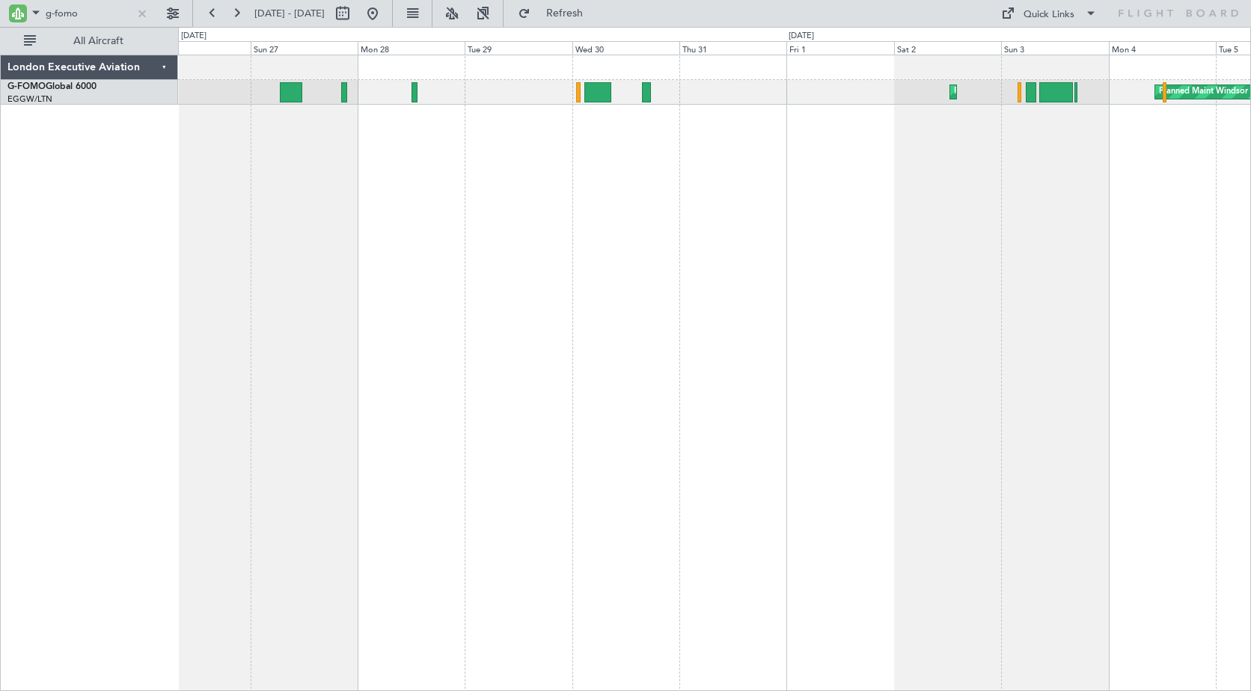
click at [860, 203] on div "Planned Maint Windsor Locks ([PERSON_NAME] Intl) Planned Maint [GEOGRAPHIC_DATA]" at bounding box center [714, 373] width 1073 height 637
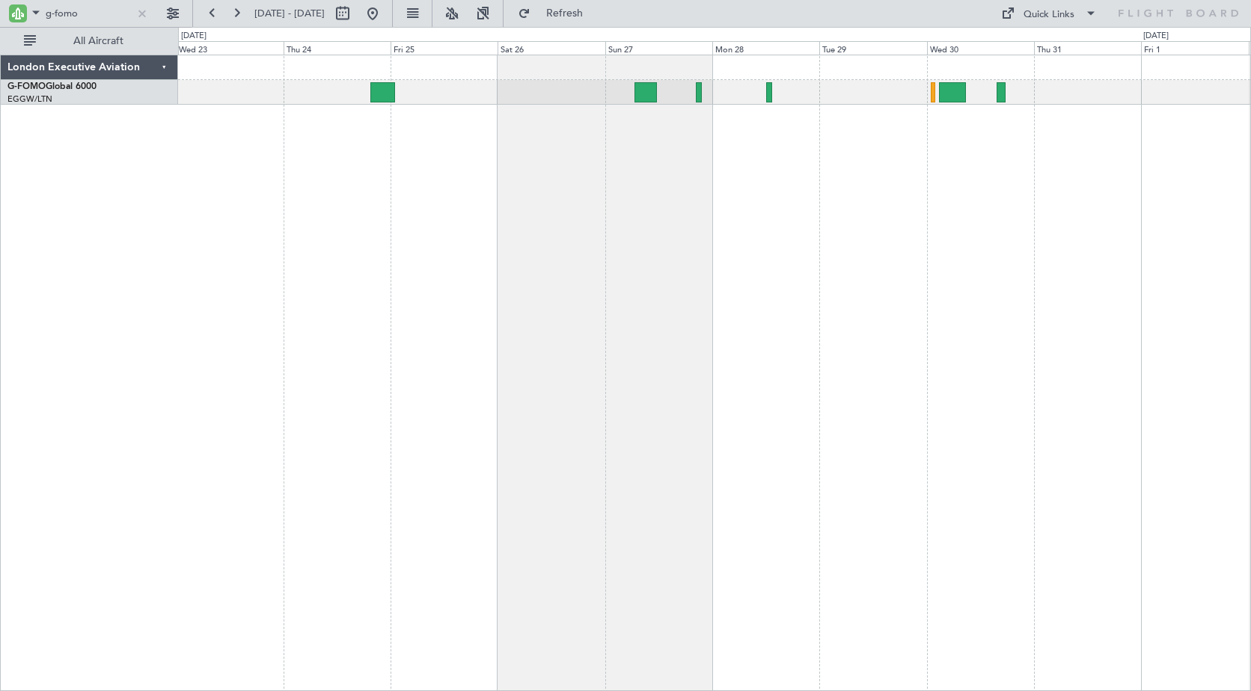
click at [700, 195] on div "Planned Maint [GEOGRAPHIC_DATA] Planned Maint Windsor Locks ([PERSON_NAME] Intl)" at bounding box center [714, 373] width 1073 height 637
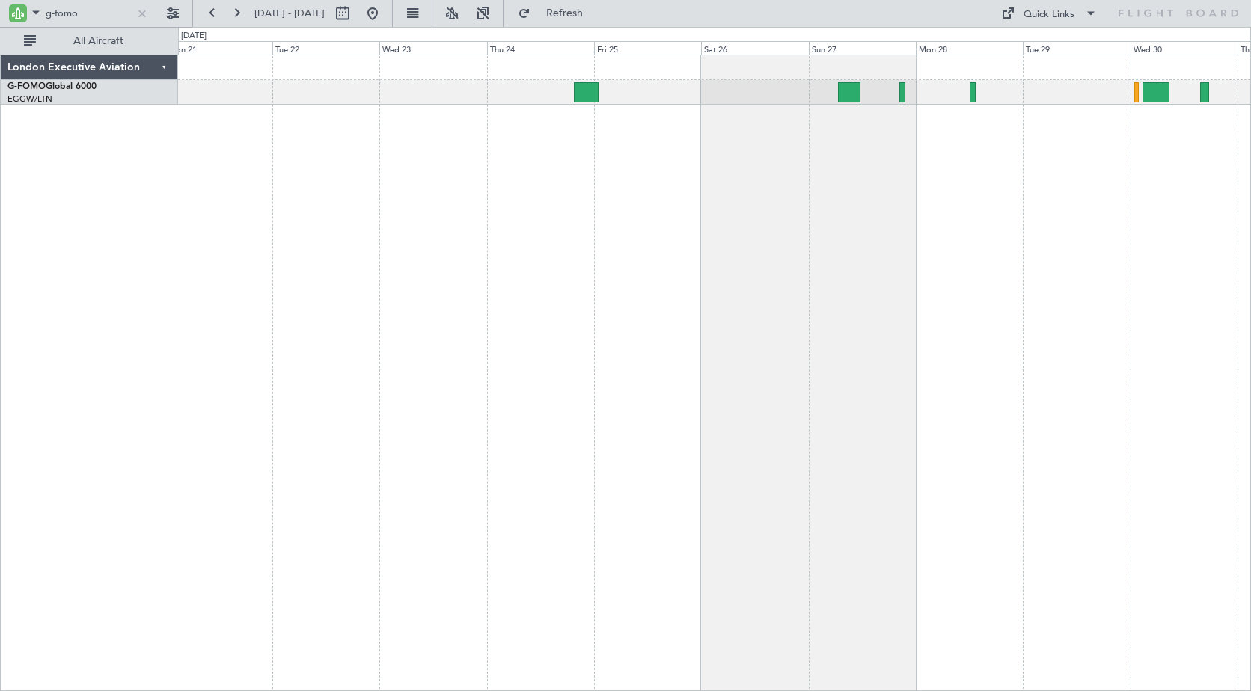
click at [604, 180] on div "Planned Maint [GEOGRAPHIC_DATA]" at bounding box center [714, 373] width 1073 height 637
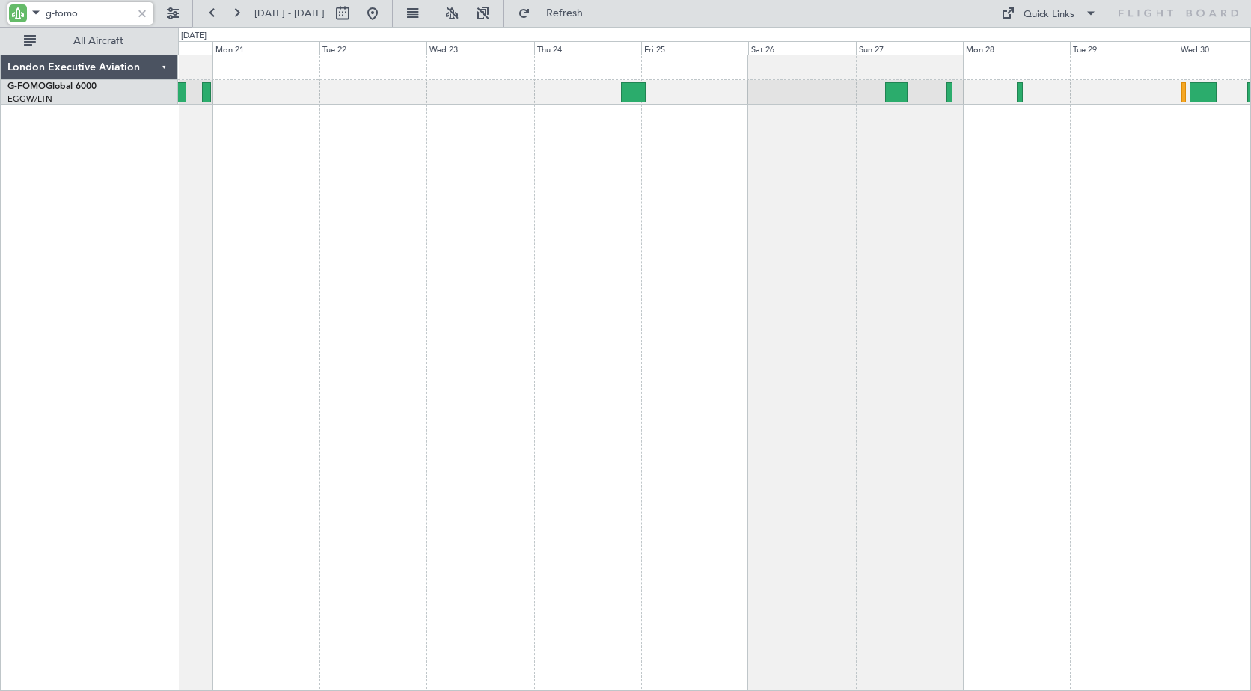
click at [87, 13] on input "g-fomo" at bounding box center [89, 13] width 86 height 22
drag, startPoint x: 61, startPoint y: 10, endPoint x: 113, endPoint y: 18, distance: 52.2
click at [113, 18] on input "g-fomo" at bounding box center [89, 13] width 86 height 22
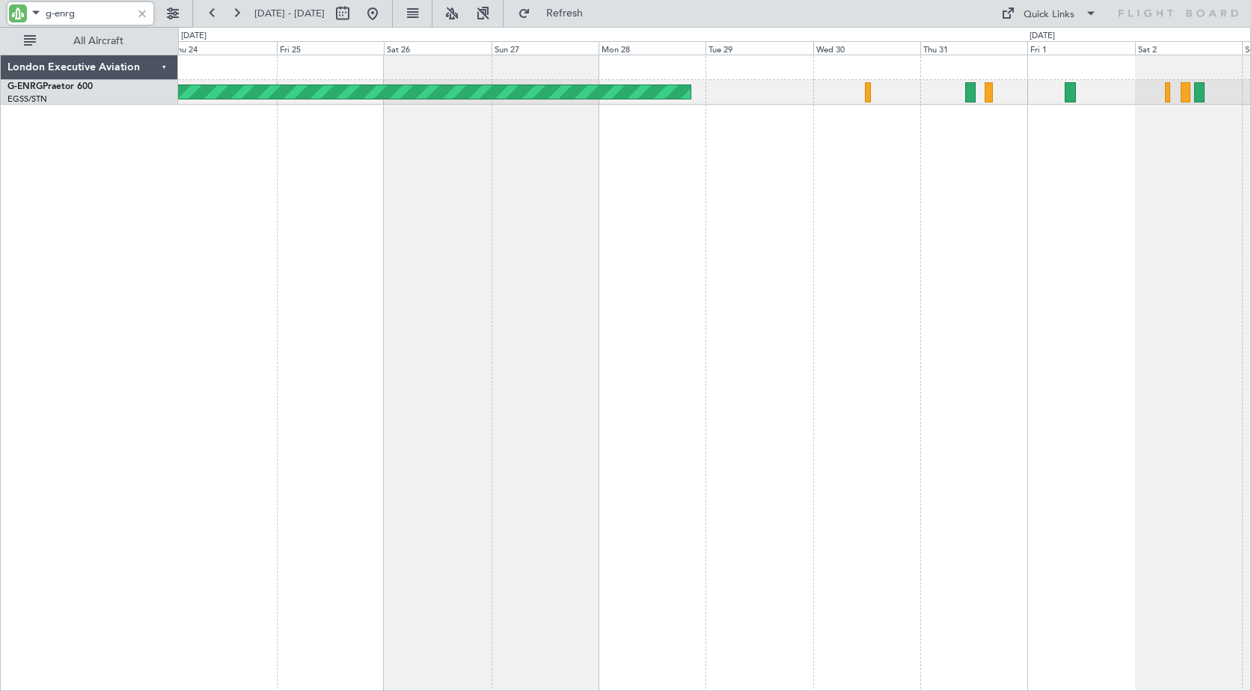
click at [406, 244] on div "AOG Maint Paris ([GEOGRAPHIC_DATA]) No Crew" at bounding box center [714, 373] width 1073 height 637
drag, startPoint x: 56, startPoint y: 12, endPoint x: 100, endPoint y: 9, distance: 44.3
click at [100, 9] on input "g-enrg" at bounding box center [89, 13] width 86 height 22
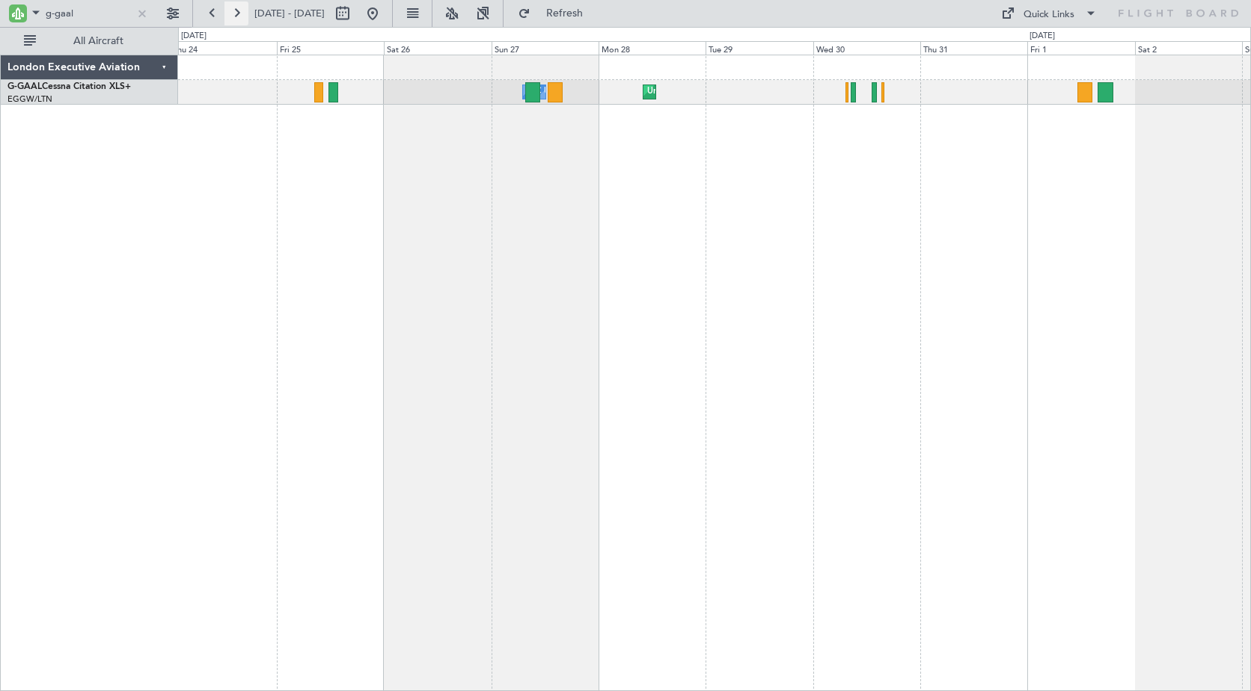
click at [234, 13] on button at bounding box center [236, 13] width 24 height 24
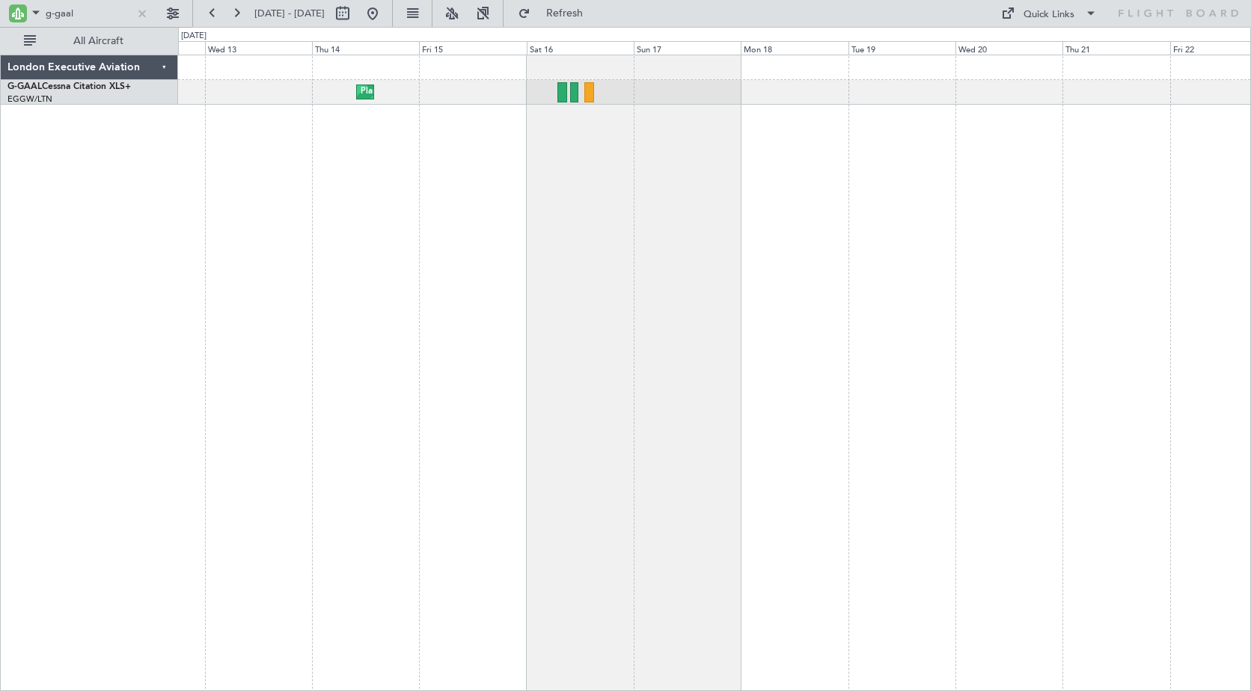
click at [343, 178] on div "Planned Maint" at bounding box center [714, 373] width 1073 height 637
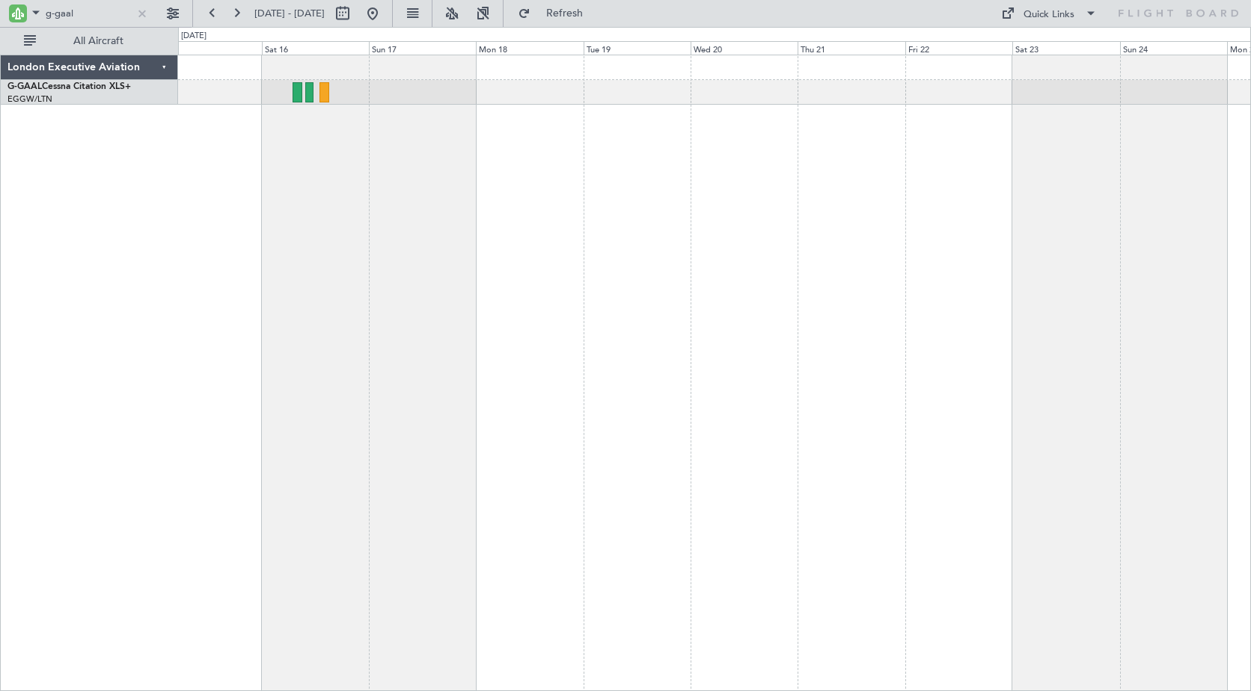
click at [229, 239] on div "Planned Maint Planned [GEOGRAPHIC_DATA]" at bounding box center [714, 373] width 1073 height 637
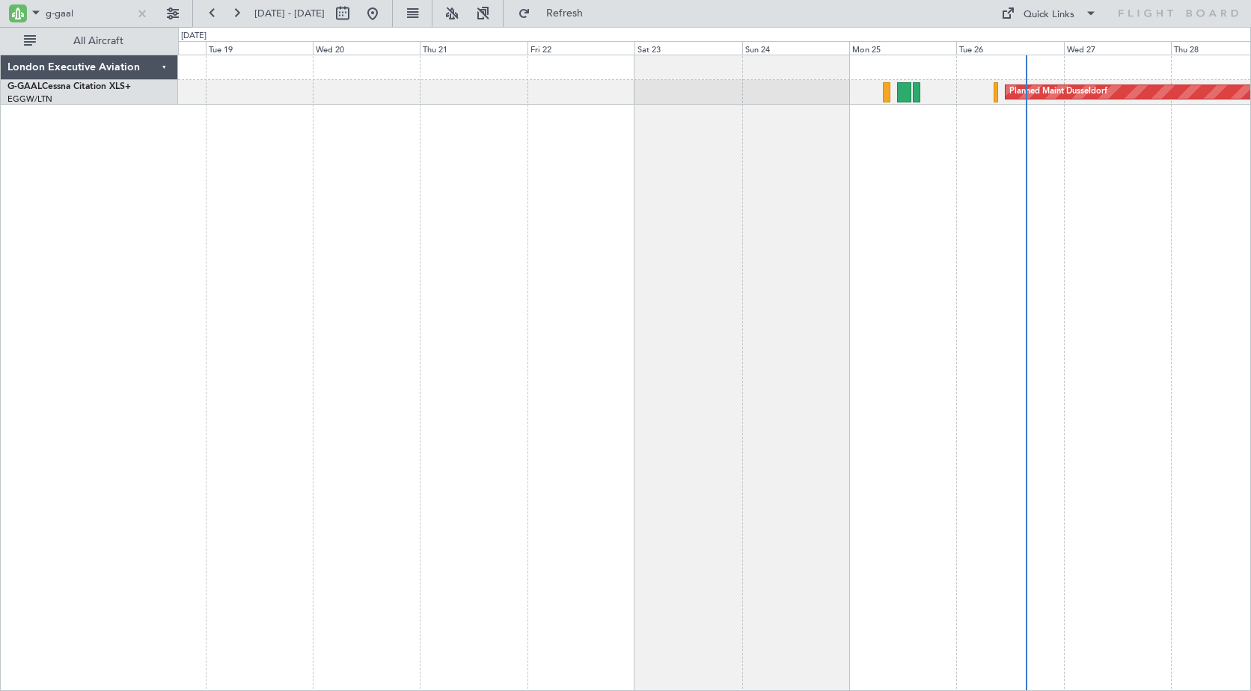
click at [331, 257] on div "Planned Maint Dusseldorf" at bounding box center [714, 373] width 1073 height 637
drag, startPoint x: 61, startPoint y: 10, endPoint x: 14, endPoint y: 10, distance: 46.4
click at [14, 10] on div "g-gaal" at bounding box center [80, 13] width 146 height 22
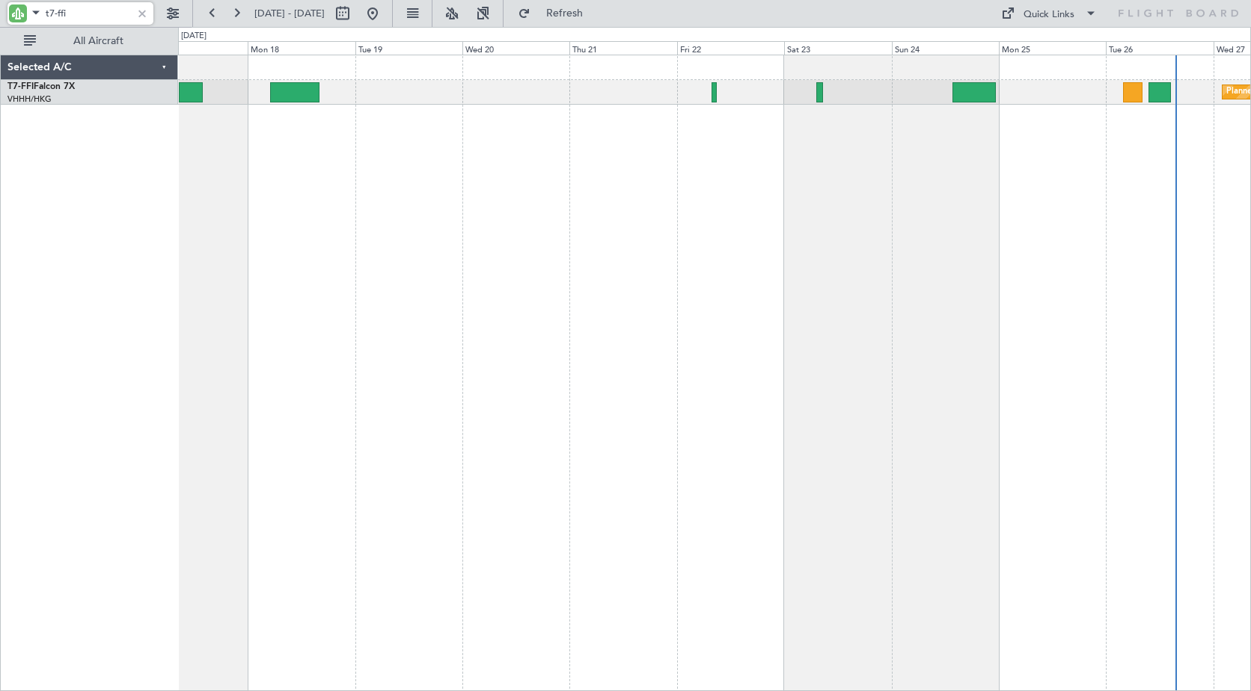
click at [623, 153] on div "Planned Maint [GEOGRAPHIC_DATA] ([GEOGRAPHIC_DATA] Intl)" at bounding box center [714, 373] width 1073 height 637
click at [845, 132] on div "Planned Maint [GEOGRAPHIC_DATA] ([GEOGRAPHIC_DATA] Intl)" at bounding box center [714, 373] width 1073 height 637
click at [562, 212] on div "Planned Maint [GEOGRAPHIC_DATA] ([GEOGRAPHIC_DATA] Intl)" at bounding box center [714, 373] width 1073 height 637
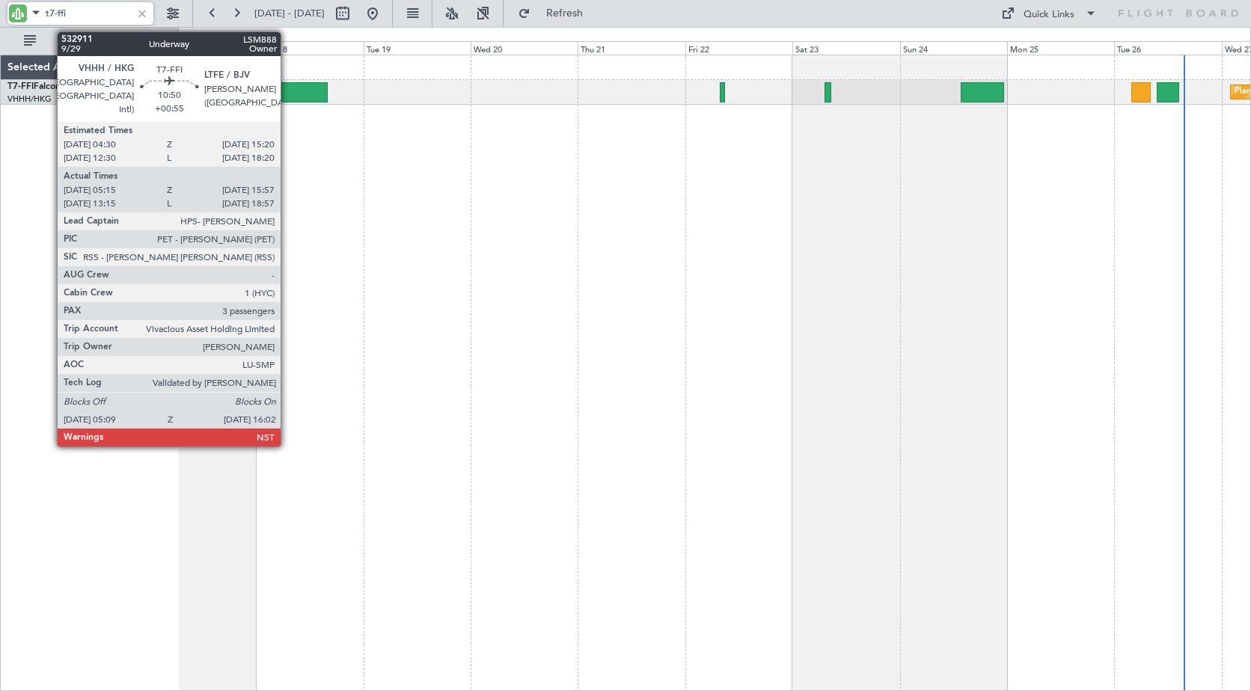
click at [287, 93] on div at bounding box center [302, 92] width 49 height 20
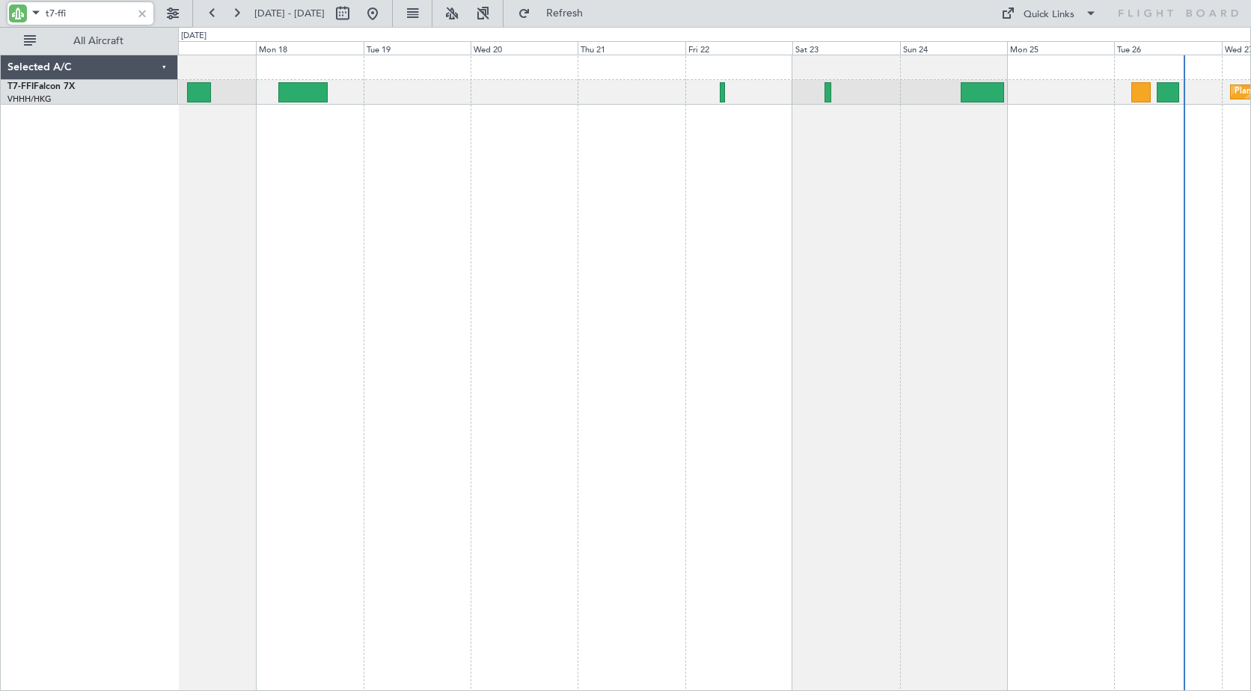
drag, startPoint x: 87, startPoint y: 10, endPoint x: 9, endPoint y: -1, distance: 78.7
click at [9, 0] on html "t7-ffi [DATE] - [DATE] Refresh Quick Links All Aircraft Planned Maint [GEOGRAPH…" at bounding box center [625, 345] width 1251 height 691
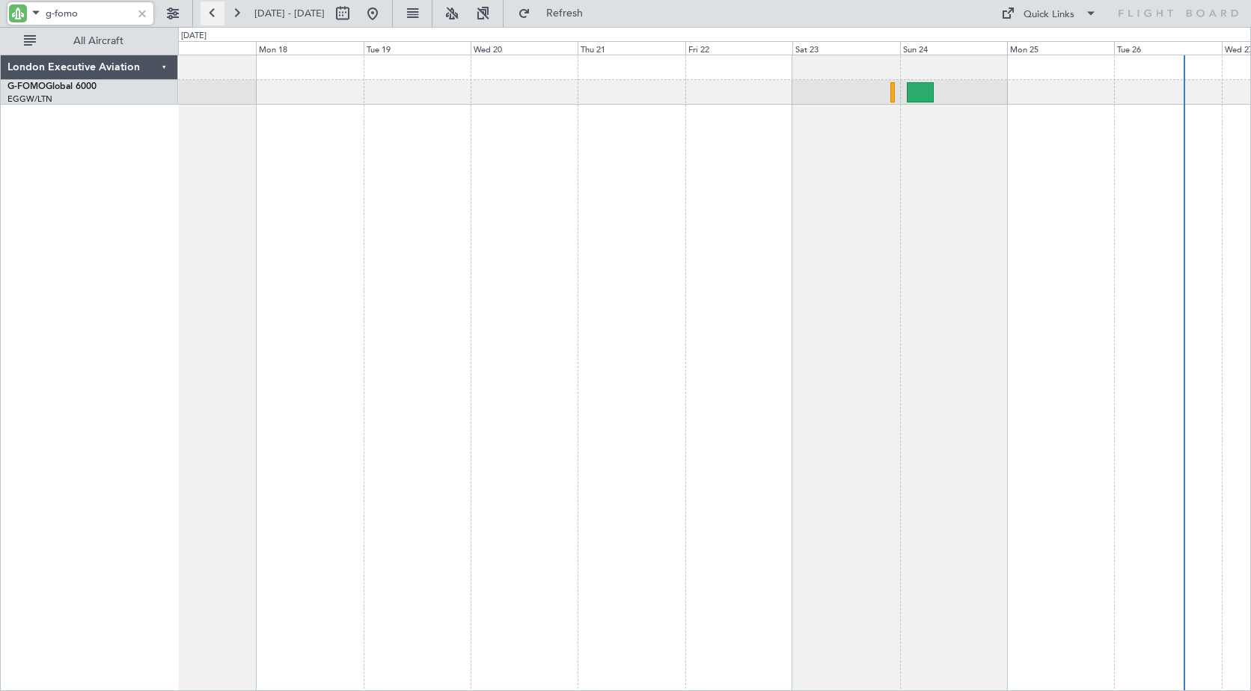
click at [213, 10] on button at bounding box center [213, 13] width 24 height 24
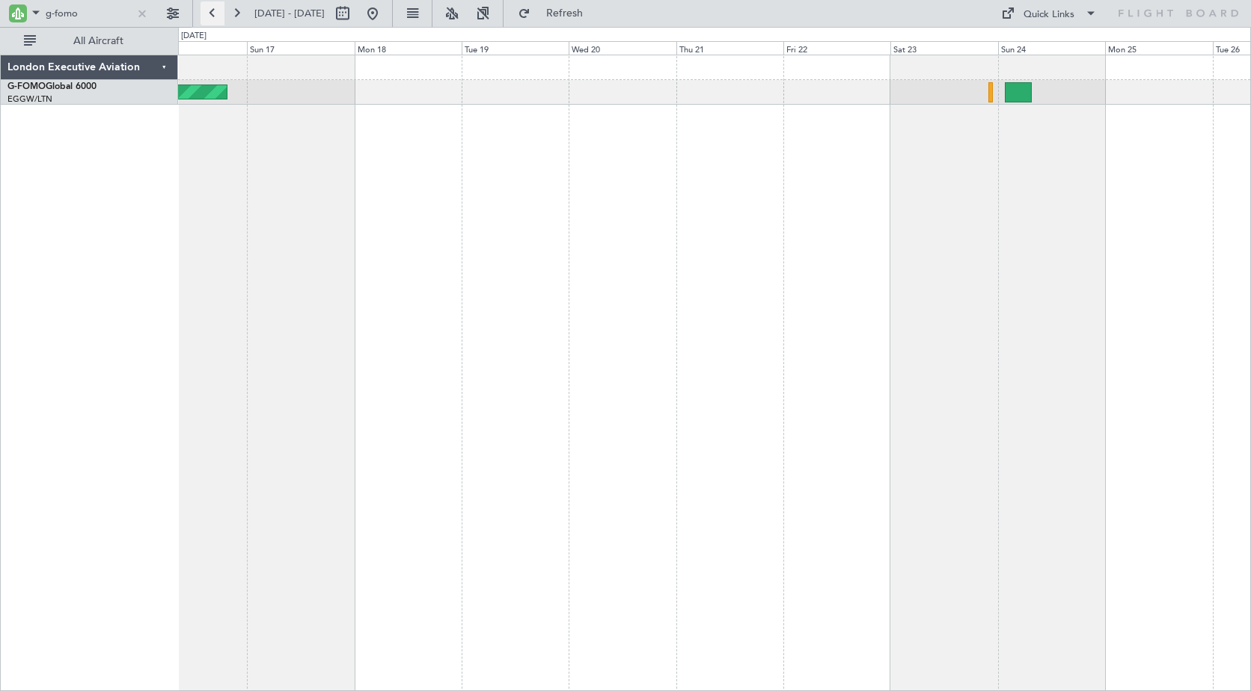
click at [213, 10] on button at bounding box center [213, 13] width 24 height 24
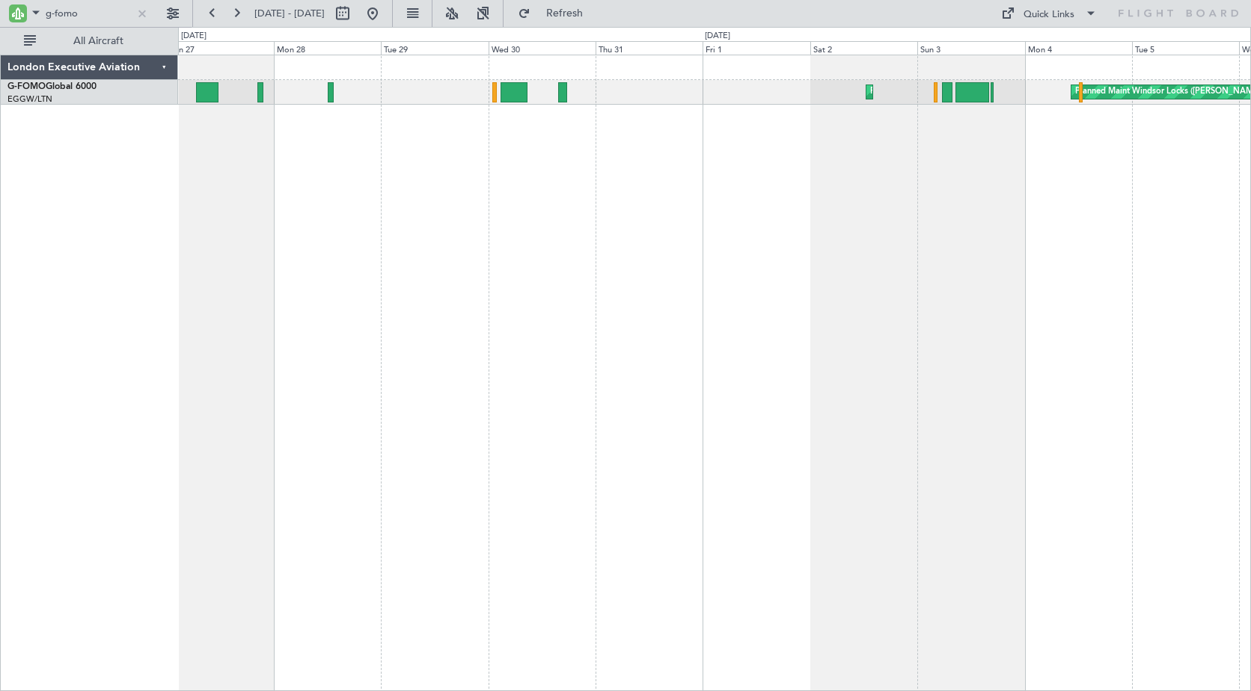
click at [1071, 177] on div "Planned Maint Windsor Locks ([PERSON_NAME] Intl) Planned Maint [GEOGRAPHIC_DATA]" at bounding box center [714, 373] width 1073 height 637
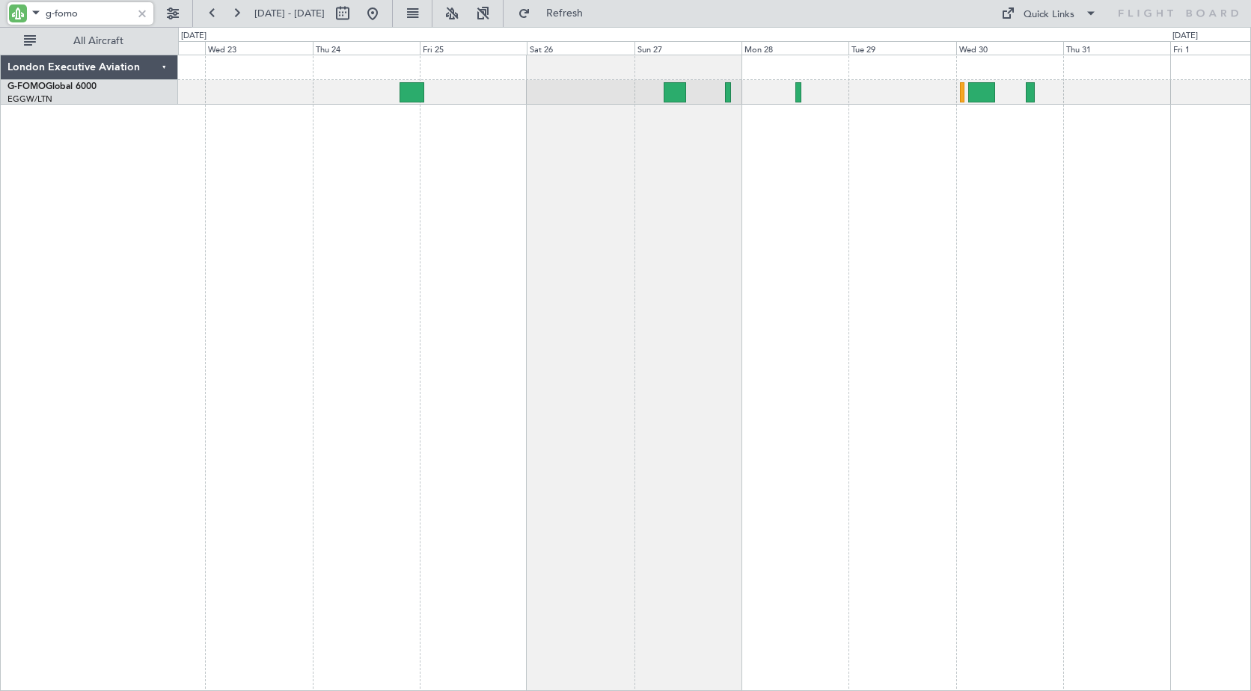
drag, startPoint x: 83, startPoint y: 13, endPoint x: 4, endPoint y: 13, distance: 79.3
click at [4, 13] on div "g-fomo" at bounding box center [96, 13] width 192 height 27
type input "r"
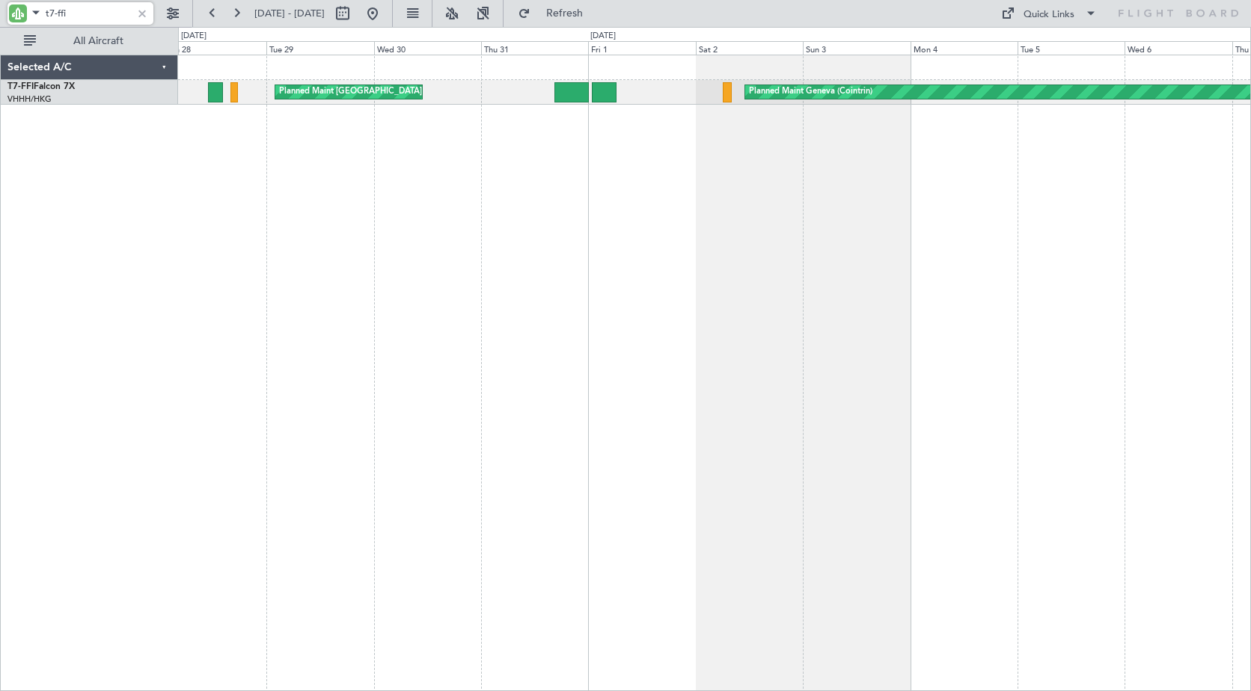
click at [226, 208] on div "Planned Maint [GEOGRAPHIC_DATA] ([GEOGRAPHIC_DATA] Intl) Planned Maint Geneva (…" at bounding box center [714, 373] width 1073 height 637
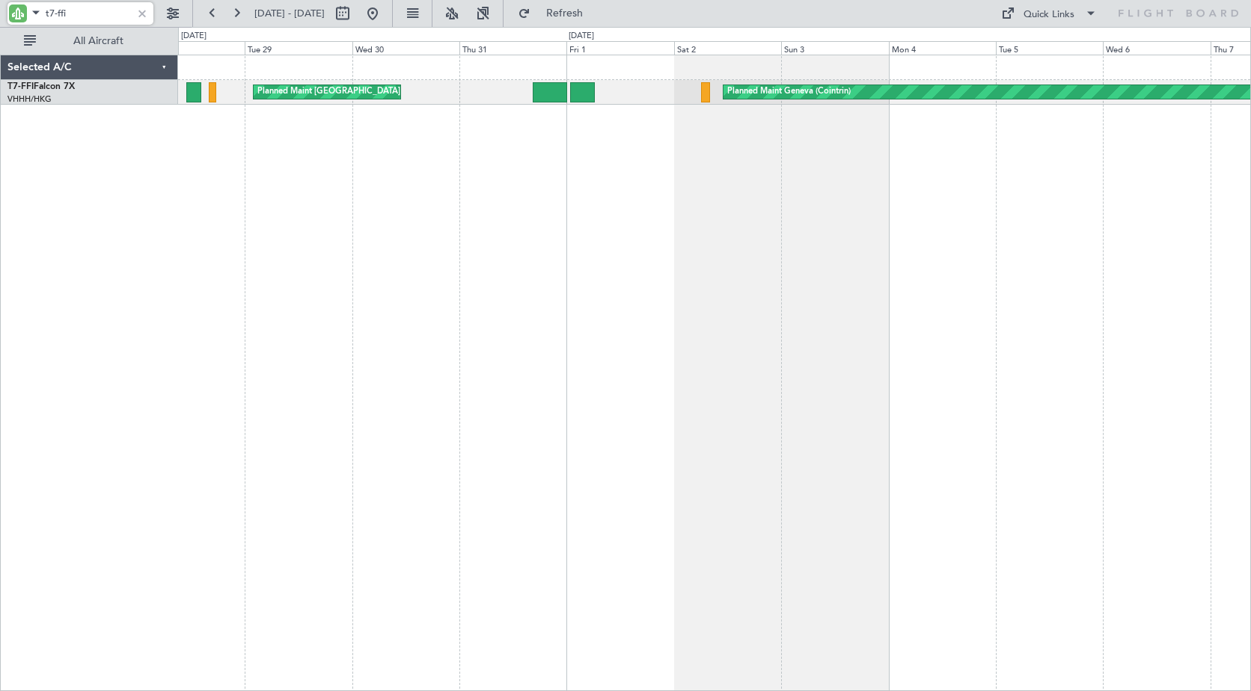
click at [174, 192] on div "Planned Maint [GEOGRAPHIC_DATA] ([GEOGRAPHIC_DATA] Intl) Planned Maint Geneva (…" at bounding box center [625, 359] width 1251 height 664
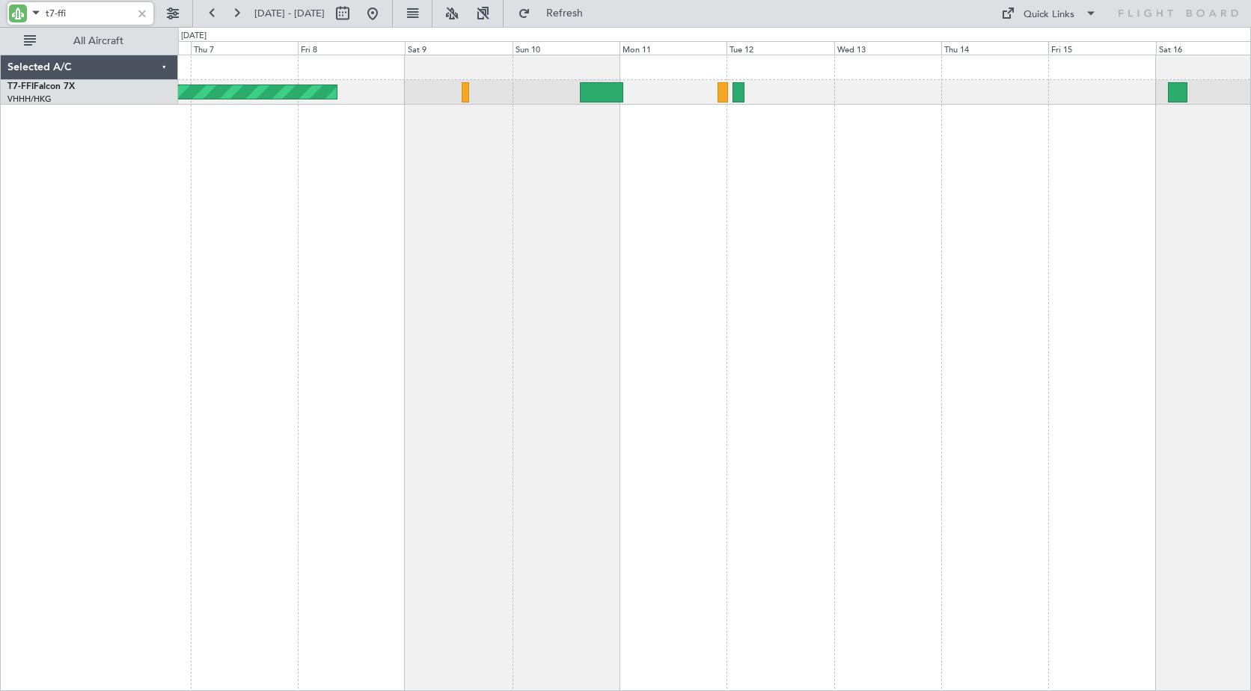
click at [216, 173] on div "Planned Maint Geneva (Cointrin)" at bounding box center [714, 373] width 1073 height 637
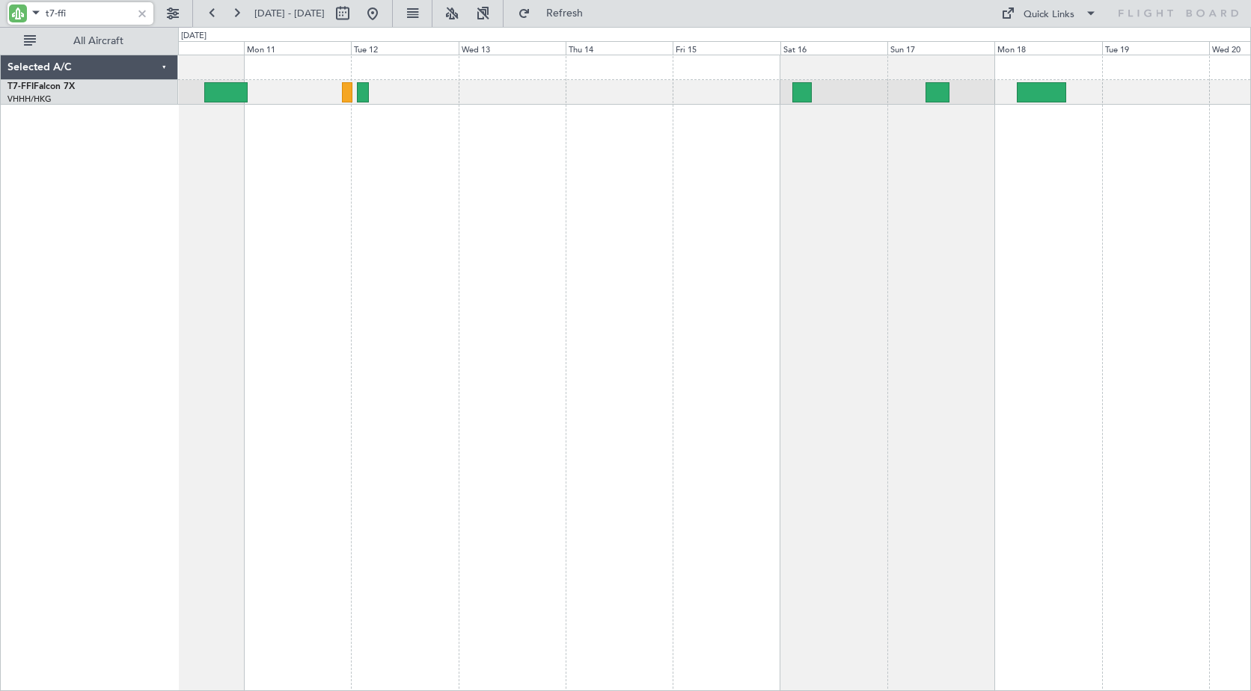
click at [542, 171] on div "Planned Maint Geneva (Cointrin)" at bounding box center [714, 373] width 1073 height 637
drag, startPoint x: 68, startPoint y: 16, endPoint x: 4, endPoint y: 3, distance: 65.0
click at [4, 3] on div "t7-ffi" at bounding box center [96, 13] width 192 height 27
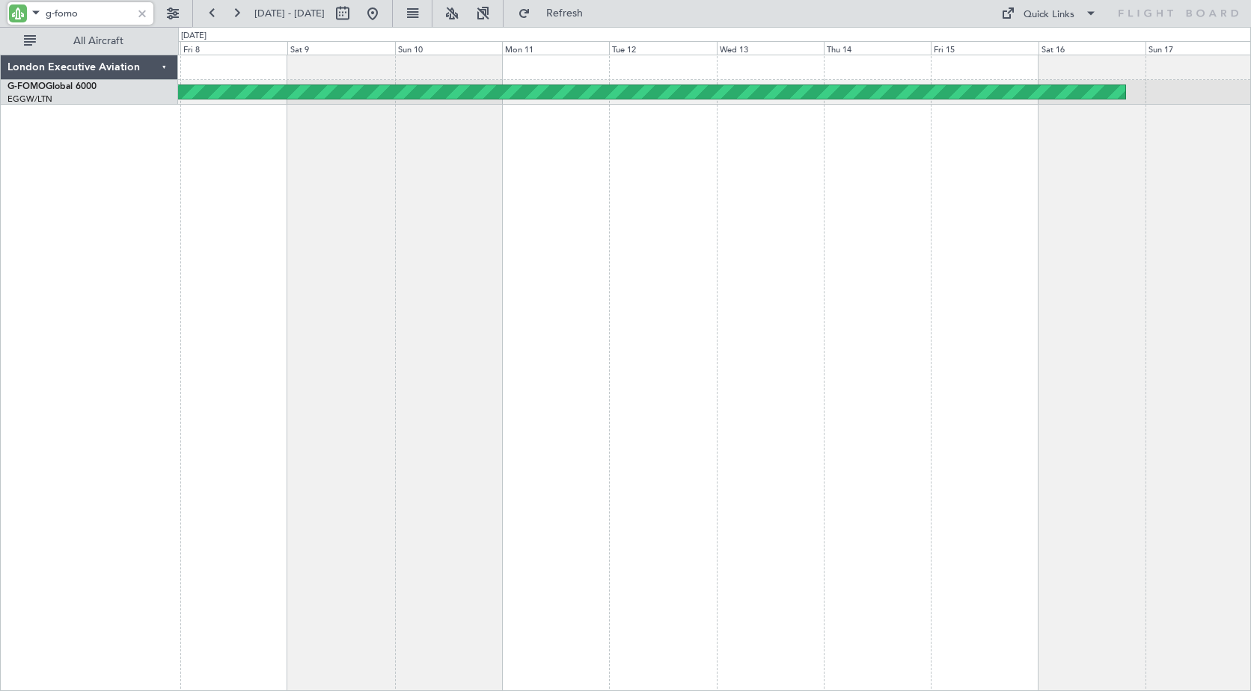
click at [879, 222] on div "Planned Maint Windsor Locks ([PERSON_NAME] Intl)" at bounding box center [714, 373] width 1073 height 637
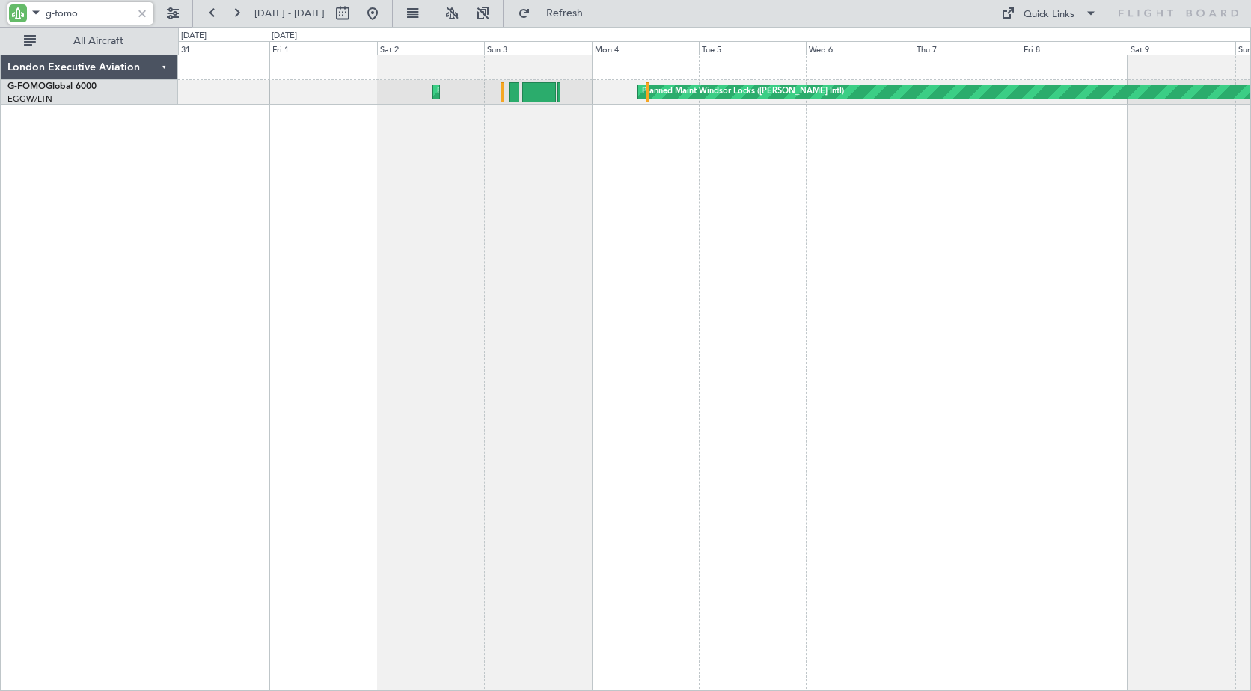
click at [981, 206] on div "Planned Maint Windsor Locks ([PERSON_NAME] Intl) Planned Maint [GEOGRAPHIC_DATA]" at bounding box center [714, 373] width 1073 height 637
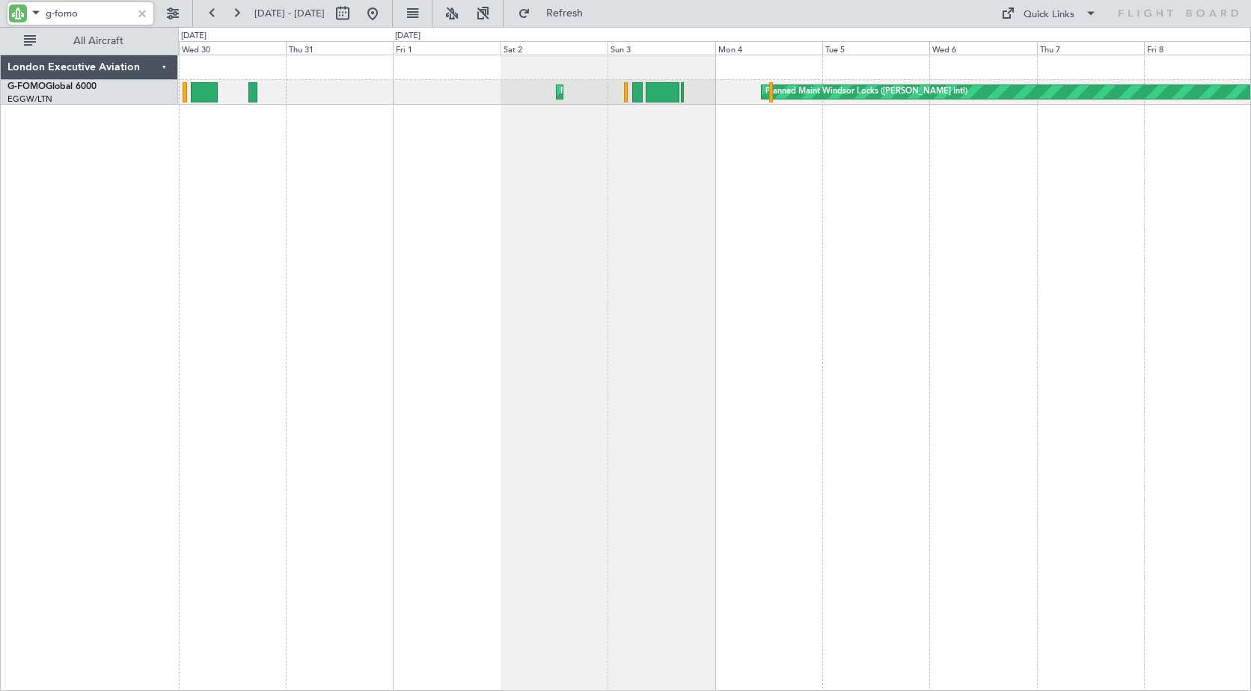
click at [670, 213] on div "Planned Maint Windsor Locks ([PERSON_NAME] Intl) Planned Maint [GEOGRAPHIC_DATA]" at bounding box center [714, 373] width 1073 height 637
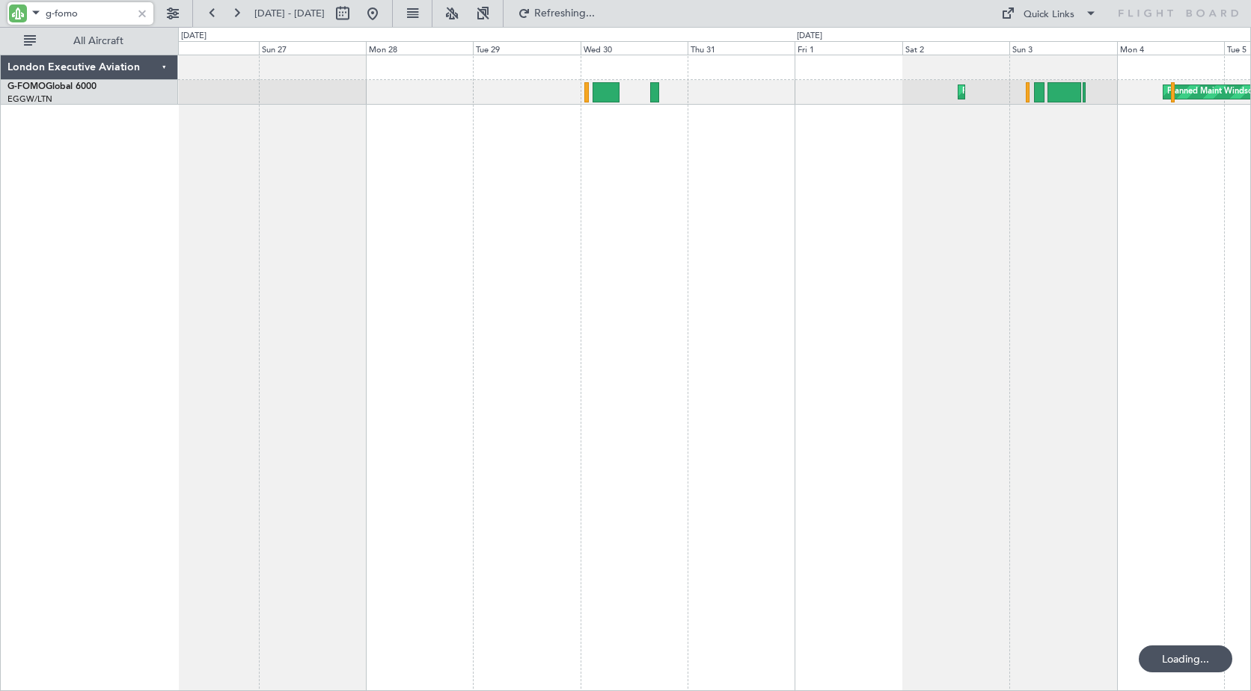
click at [717, 192] on div "Planned Maint Windsor Locks ([PERSON_NAME] Intl) Planned Maint [GEOGRAPHIC_DATA]" at bounding box center [714, 373] width 1073 height 637
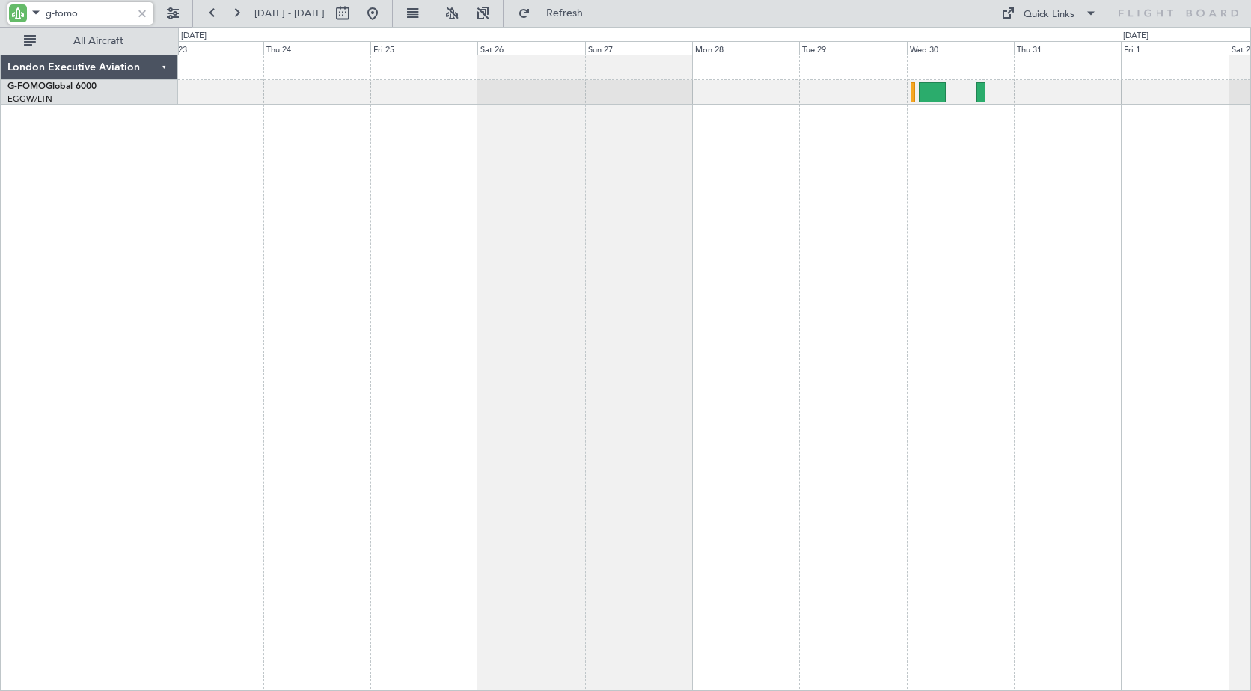
click at [648, 195] on div "Planned Maint [GEOGRAPHIC_DATA] Planned Maint Windsor Locks ([PERSON_NAME] Intl)" at bounding box center [714, 373] width 1073 height 637
drag, startPoint x: 55, startPoint y: 9, endPoint x: 146, endPoint y: 21, distance: 92.1
click at [146, 21] on div "g-fomo" at bounding box center [80, 13] width 146 height 22
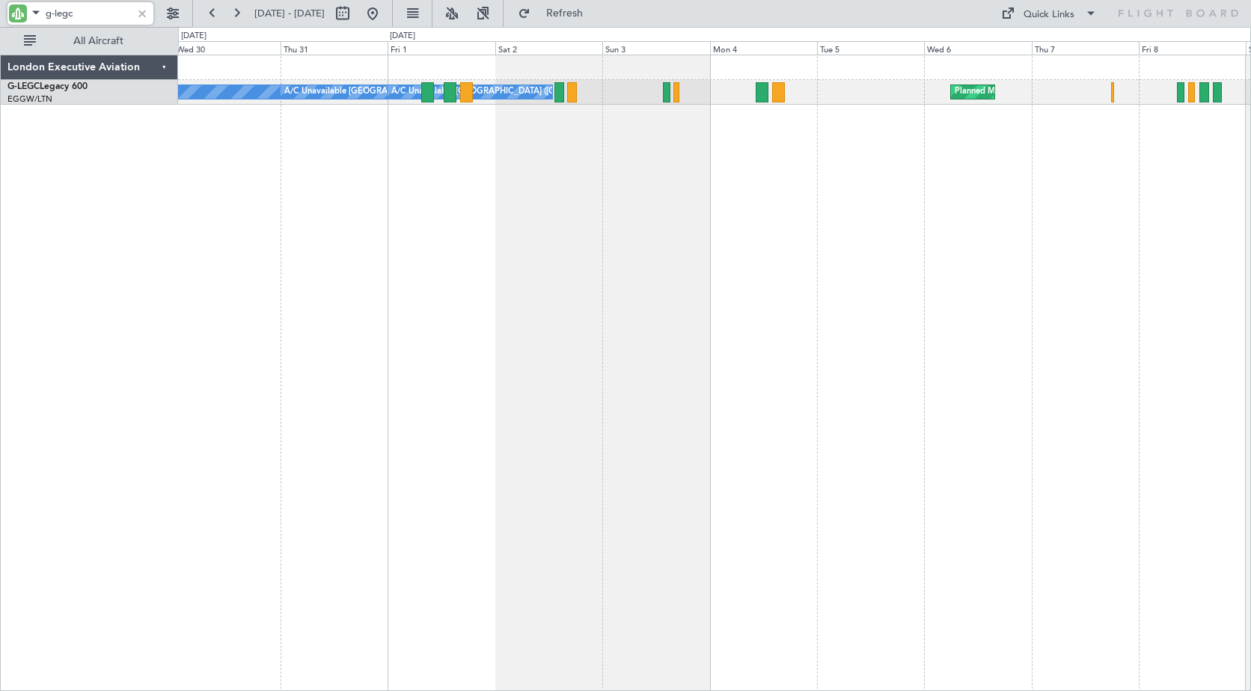
click at [141, 181] on div "A/C Unavailable [GEOGRAPHIC_DATA] ([GEOGRAPHIC_DATA]) A/C Unavailable [GEOGRAPH…" at bounding box center [625, 359] width 1251 height 664
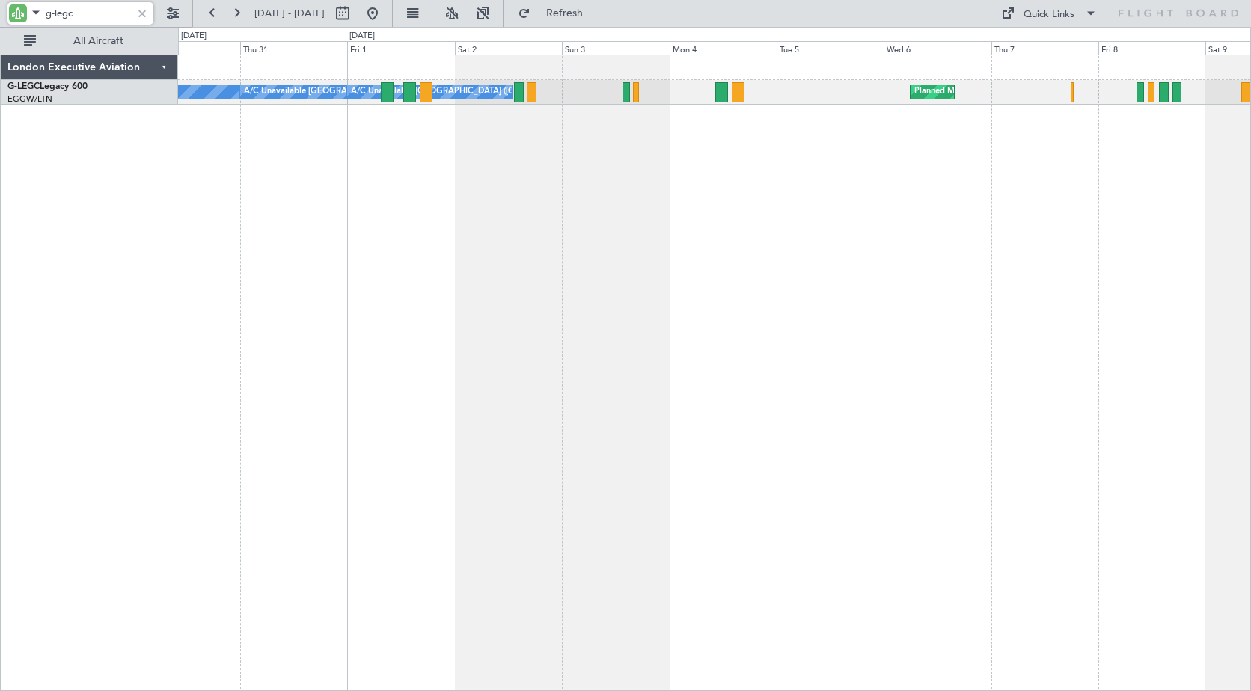
drag, startPoint x: 61, startPoint y: 12, endPoint x: 101, endPoint y: 16, distance: 40.7
click at [101, 16] on input "g-legc" at bounding box center [89, 13] width 86 height 22
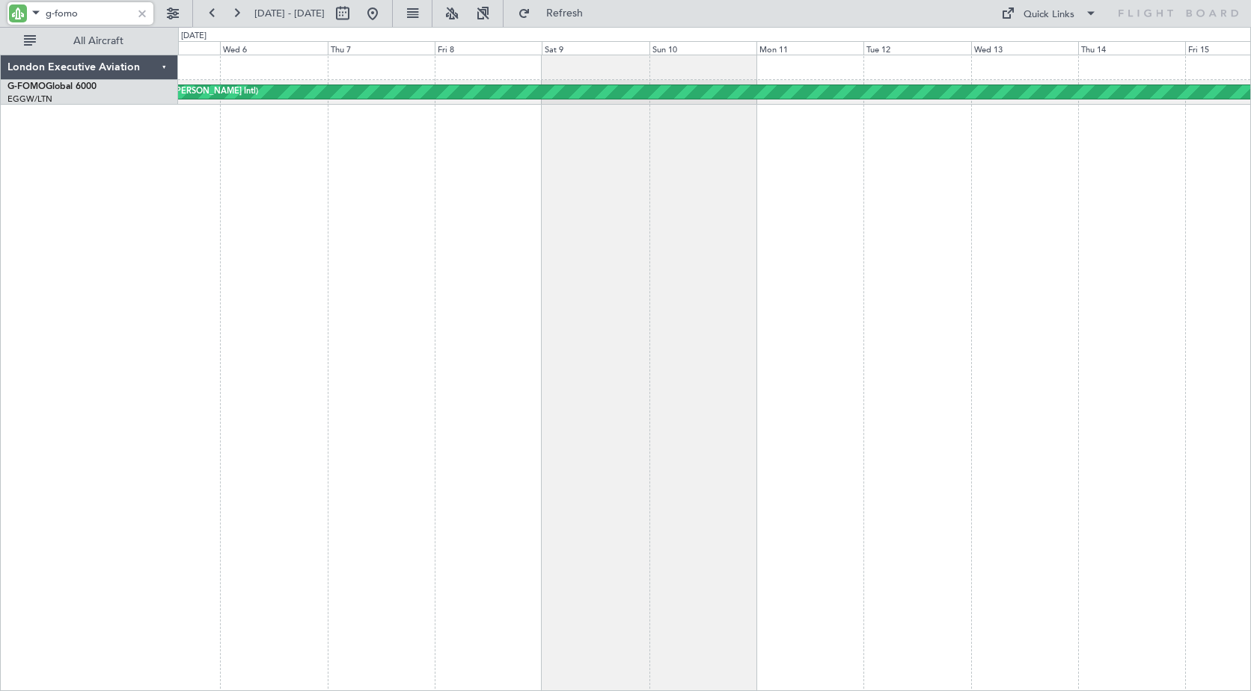
click at [111, 189] on div "Planned Maint Windsor Locks ([PERSON_NAME] Intl) London Executive Aviation G-FO…" at bounding box center [625, 359] width 1251 height 664
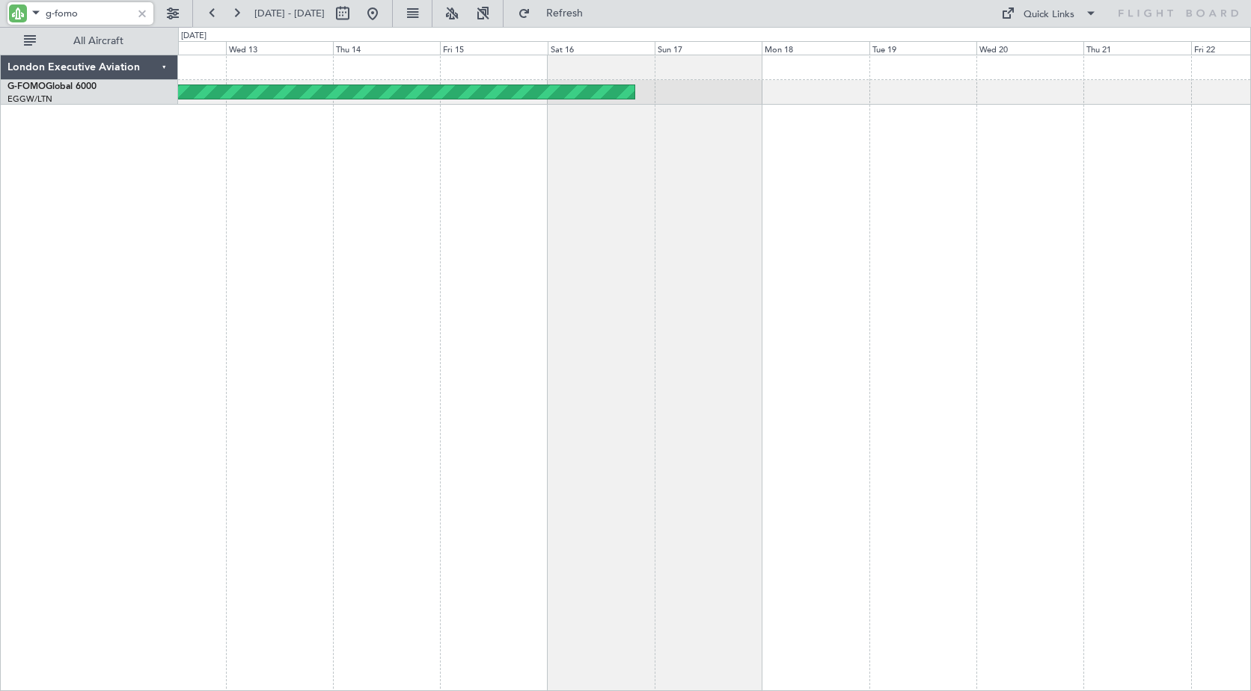
click at [361, 180] on div "Planned Maint Windsor Locks ([PERSON_NAME] Intl)" at bounding box center [714, 373] width 1073 height 637
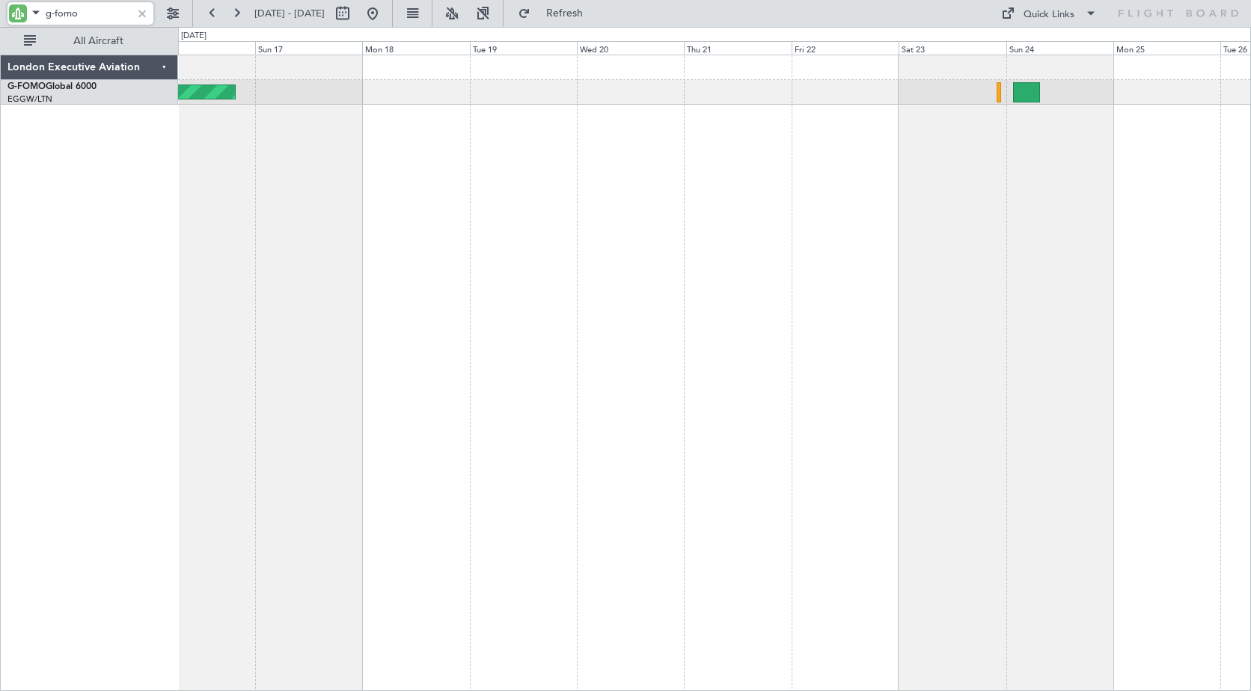
click at [75, 167] on div "Planned Maint Windsor Locks ([PERSON_NAME] Intl) London Executive Aviation G-FO…" at bounding box center [625, 359] width 1251 height 664
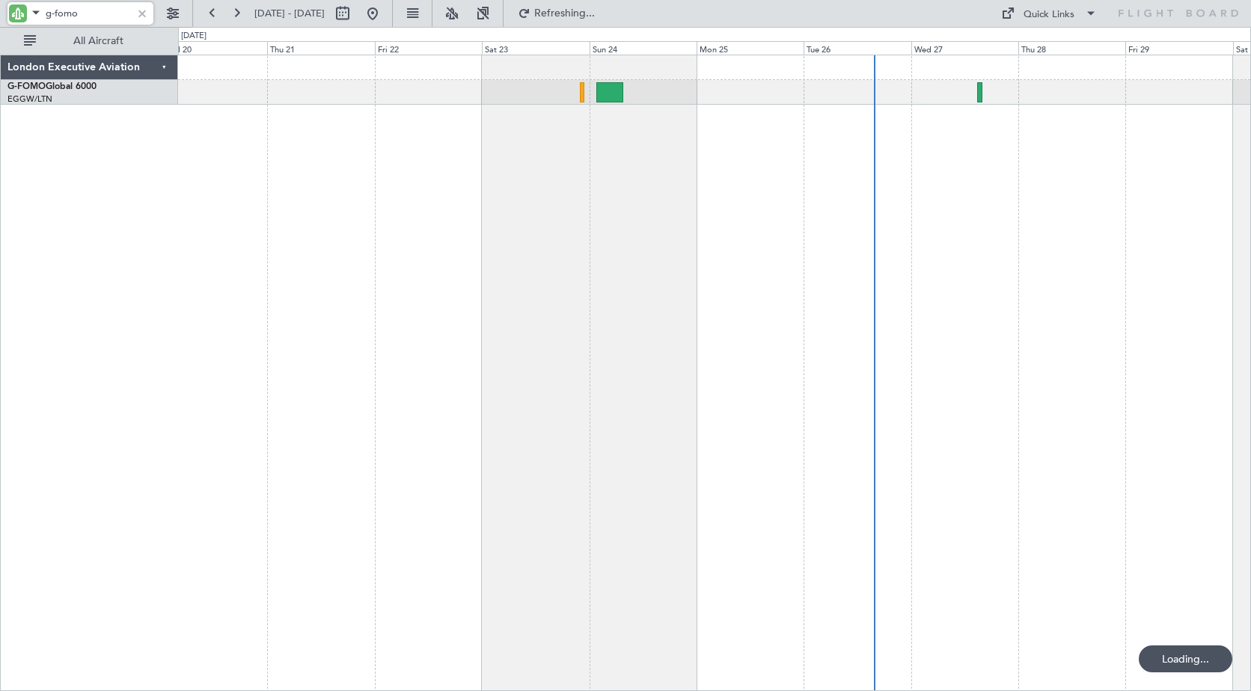
click at [477, 165] on div at bounding box center [714, 373] width 1073 height 637
drag, startPoint x: 56, startPoint y: 13, endPoint x: 120, endPoint y: 14, distance: 64.4
click at [120, 14] on input "g-fomo" at bounding box center [89, 13] width 86 height 22
drag, startPoint x: 79, startPoint y: 13, endPoint x: 3, endPoint y: 12, distance: 75.6
click at [3, 12] on div "g-spcy" at bounding box center [96, 13] width 192 height 27
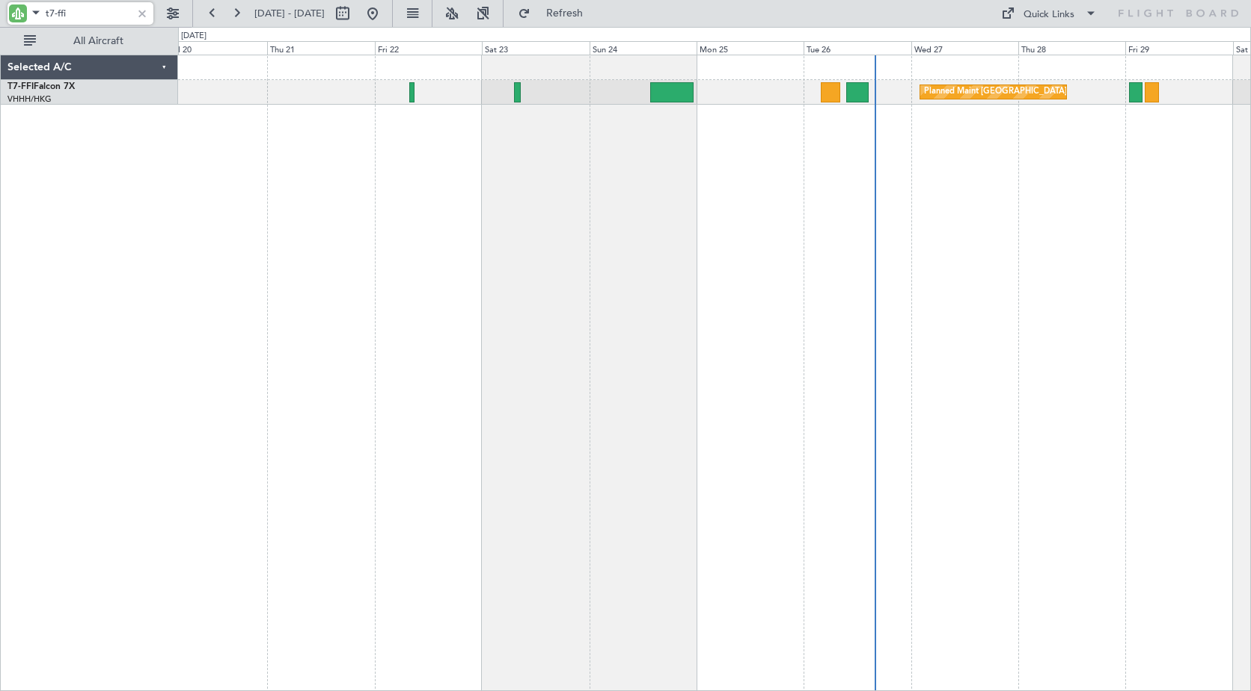
drag, startPoint x: 75, startPoint y: 10, endPoint x: -16, endPoint y: -2, distance: 91.4
click at [0, 0] on html "t7-ffi [DATE] - [DATE] Refresh Quick Links All Aircraft Planned Maint [GEOGRAPH…" at bounding box center [625, 345] width 1251 height 691
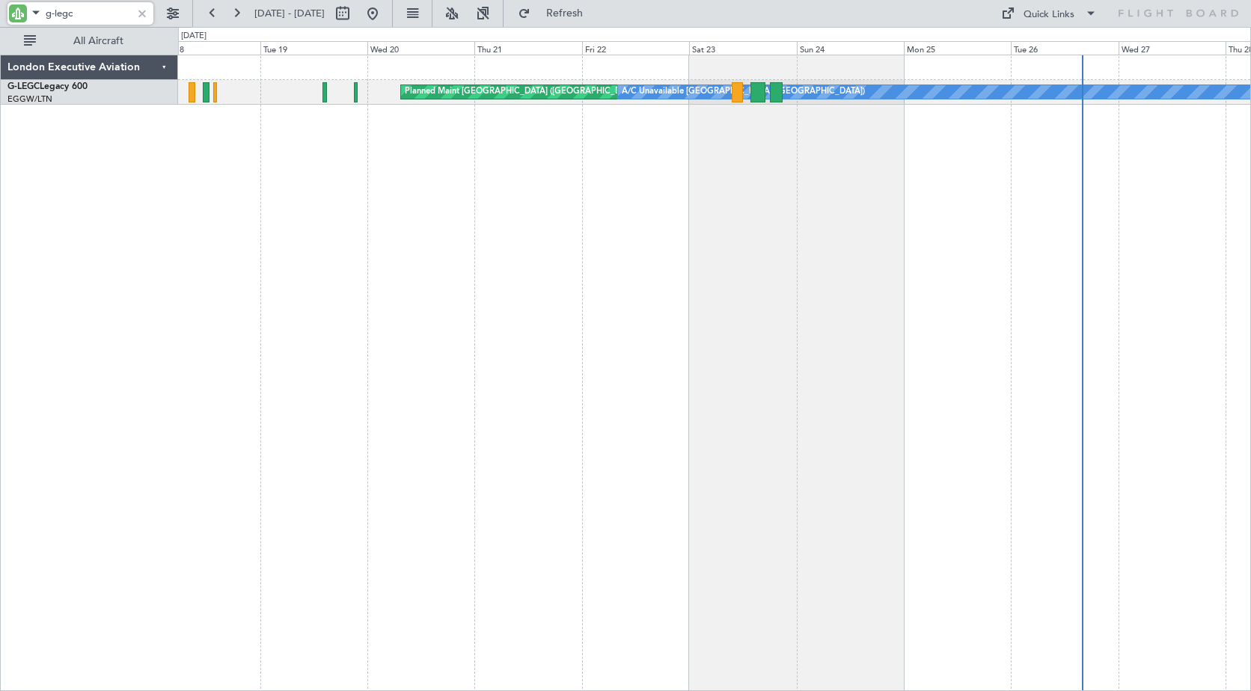
click at [735, 207] on div "Planned Maint [GEOGRAPHIC_DATA] ([GEOGRAPHIC_DATA]) A/C Unavailable [GEOGRAPHIC…" at bounding box center [714, 373] width 1073 height 637
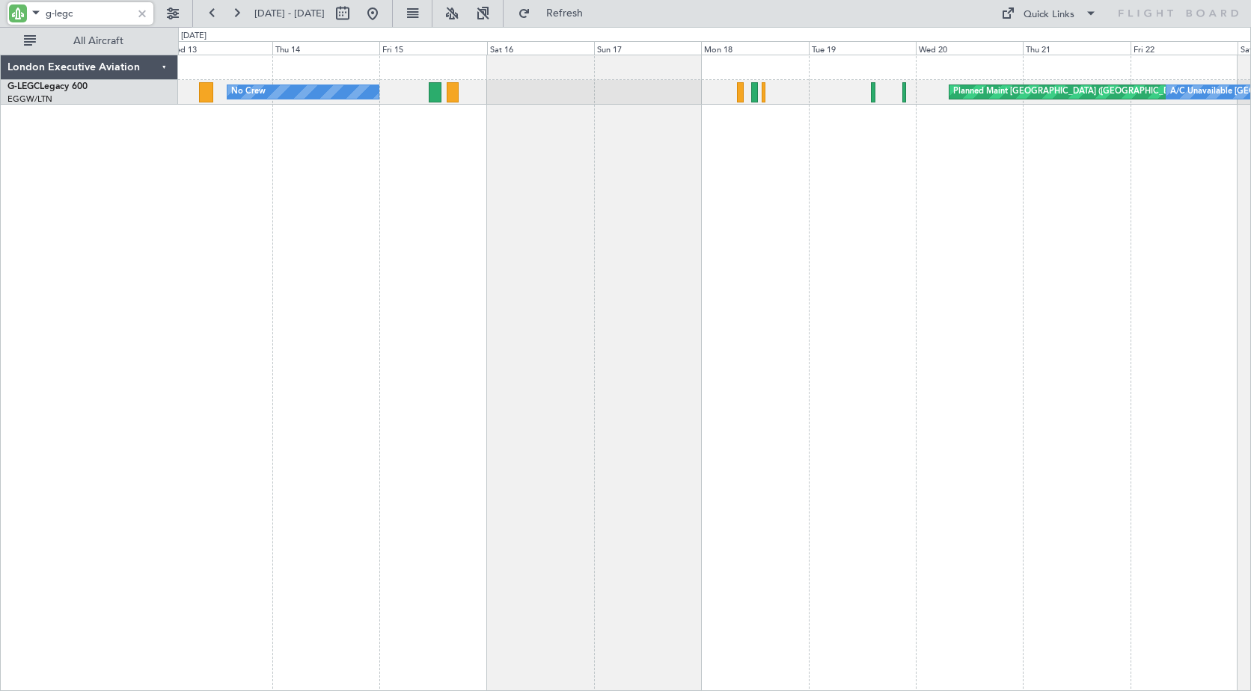
click at [754, 198] on div "Planned Maint [GEOGRAPHIC_DATA] ([GEOGRAPHIC_DATA]) A/C Unavailable [GEOGRAPHIC…" at bounding box center [714, 373] width 1073 height 637
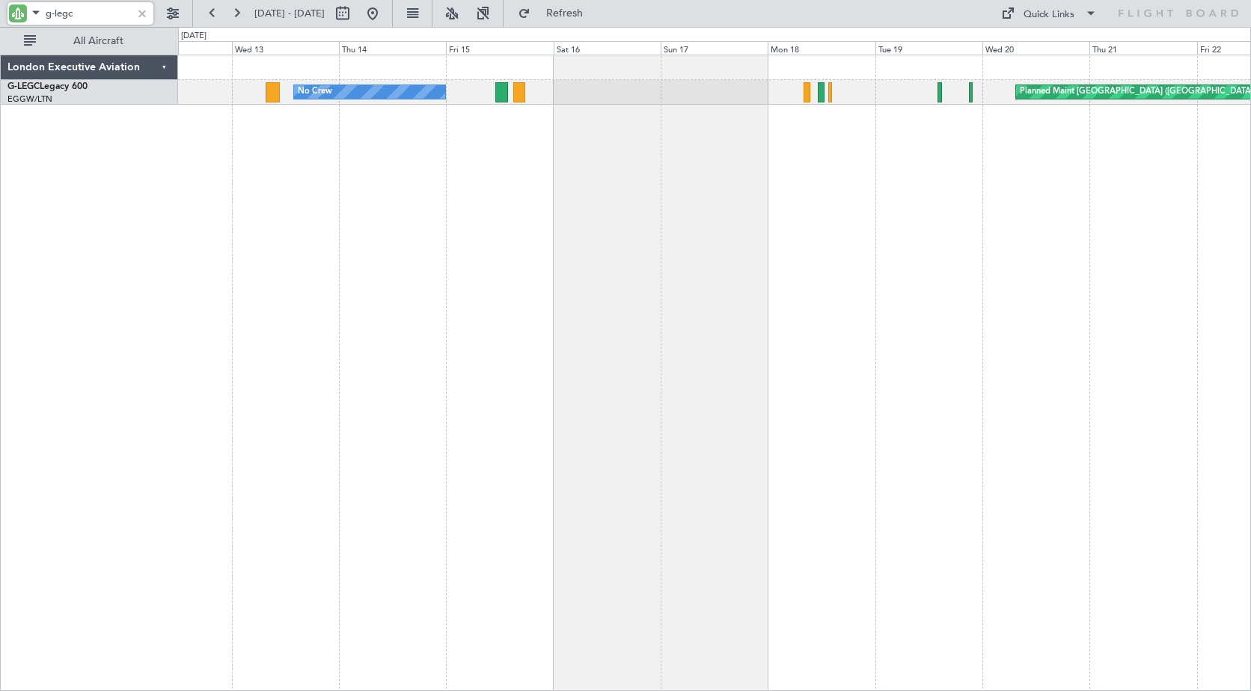
click at [309, 184] on div "A/C Unavailable [GEOGRAPHIC_DATA] ([GEOGRAPHIC_DATA]) Planned Maint [GEOGRAPHIC…" at bounding box center [714, 373] width 1073 height 637
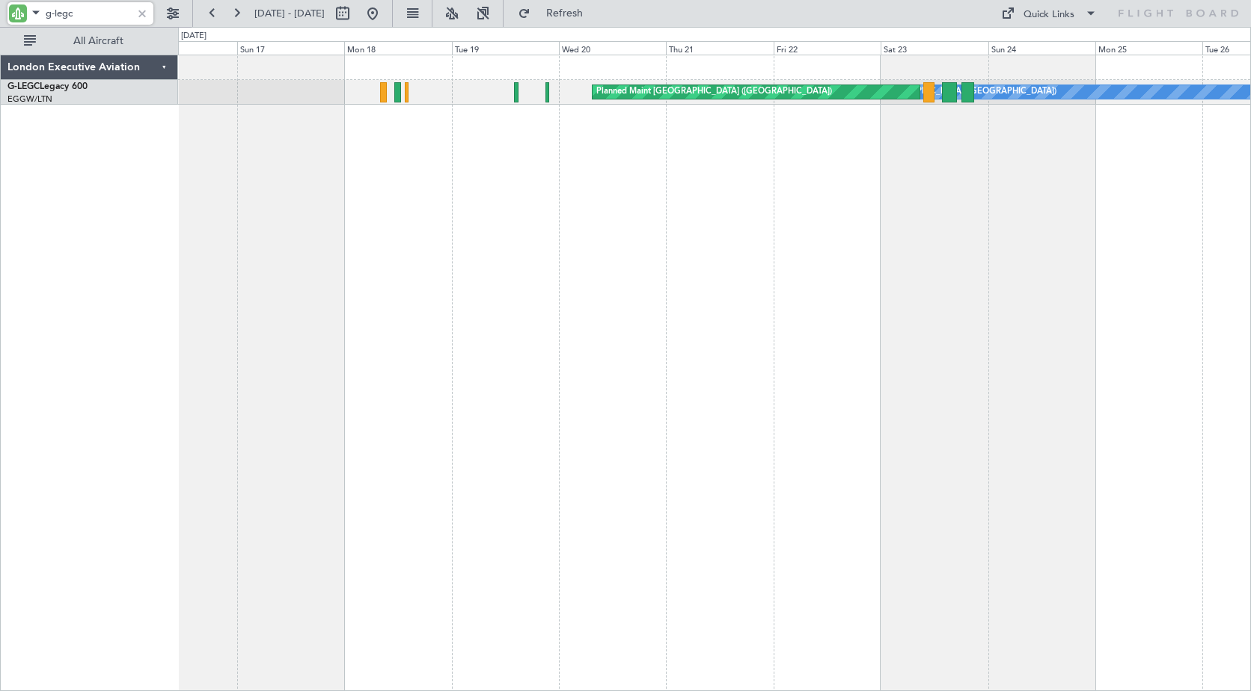
click at [317, 236] on div "A/C Unavailable [GEOGRAPHIC_DATA] ([GEOGRAPHIC_DATA]) Planned Maint [GEOGRAPHIC…" at bounding box center [714, 373] width 1073 height 637
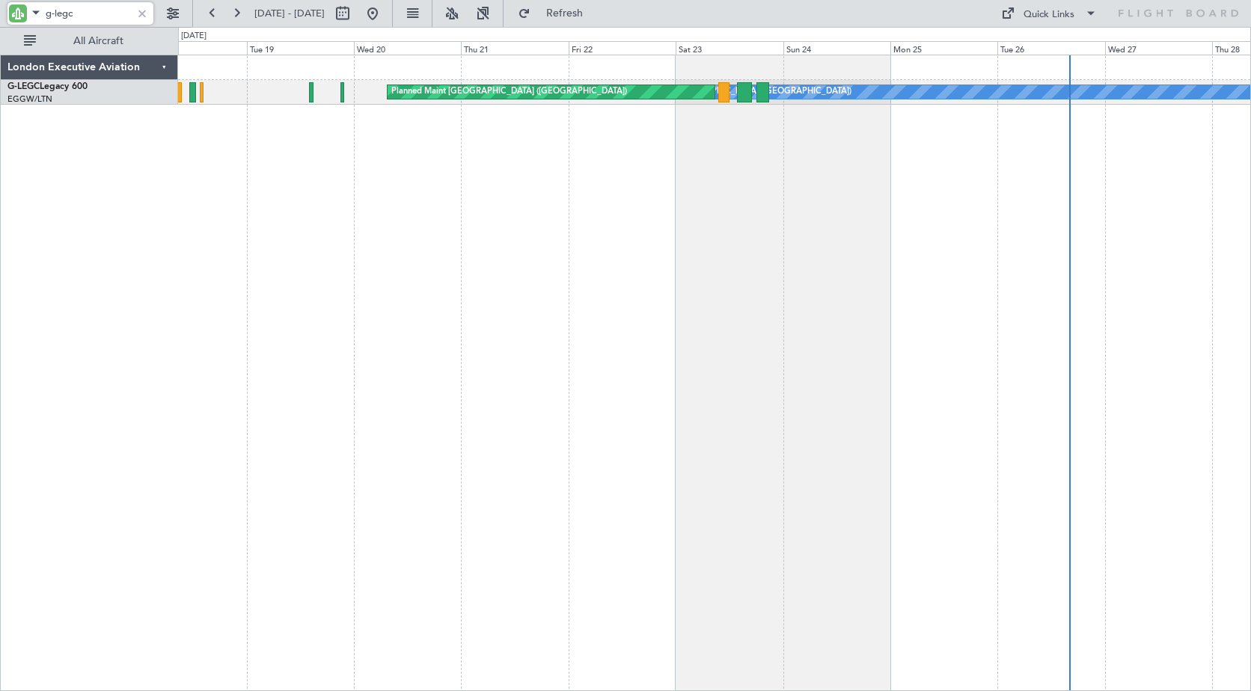
click at [772, 156] on div "A/C Unavailable [GEOGRAPHIC_DATA] ([GEOGRAPHIC_DATA]) Planned Maint [GEOGRAPHIC…" at bounding box center [714, 373] width 1073 height 637
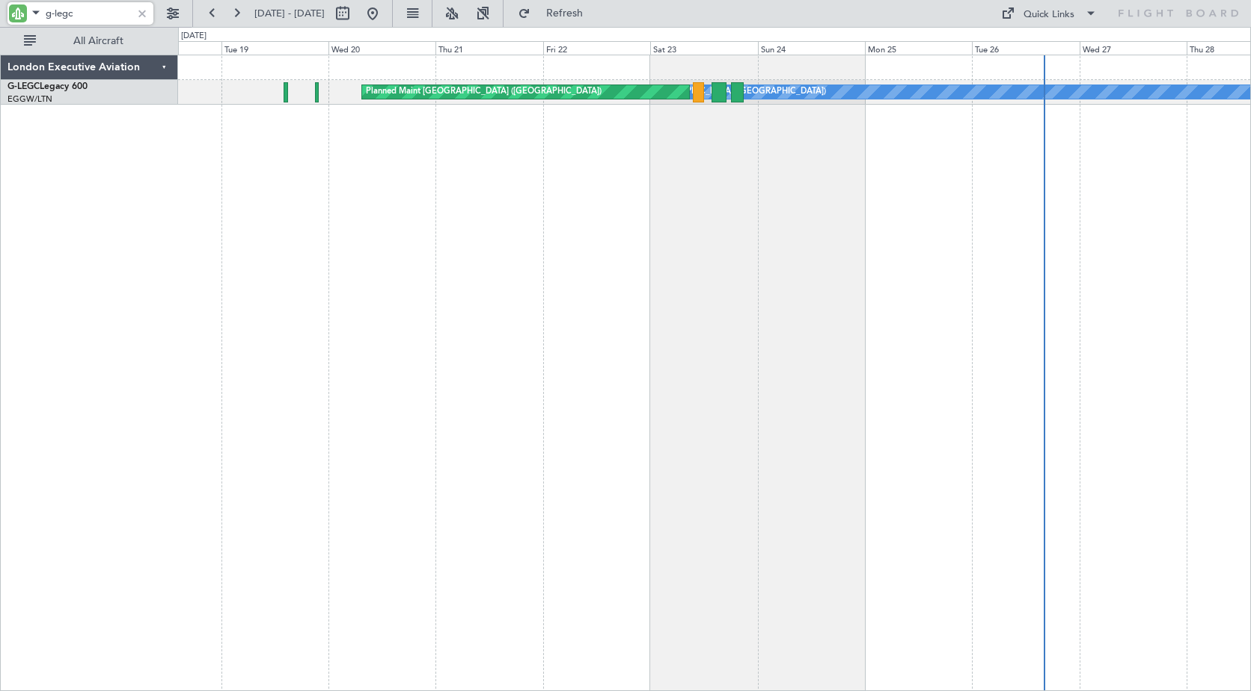
drag, startPoint x: 75, startPoint y: 13, endPoint x: -20, endPoint y: 13, distance: 95.0
click at [0, 13] on html "g-legc [DATE] - [DATE] Refresh Quick Links All Aircraft A/C Unavailable [GEOGRA…" at bounding box center [625, 345] width 1251 height 691
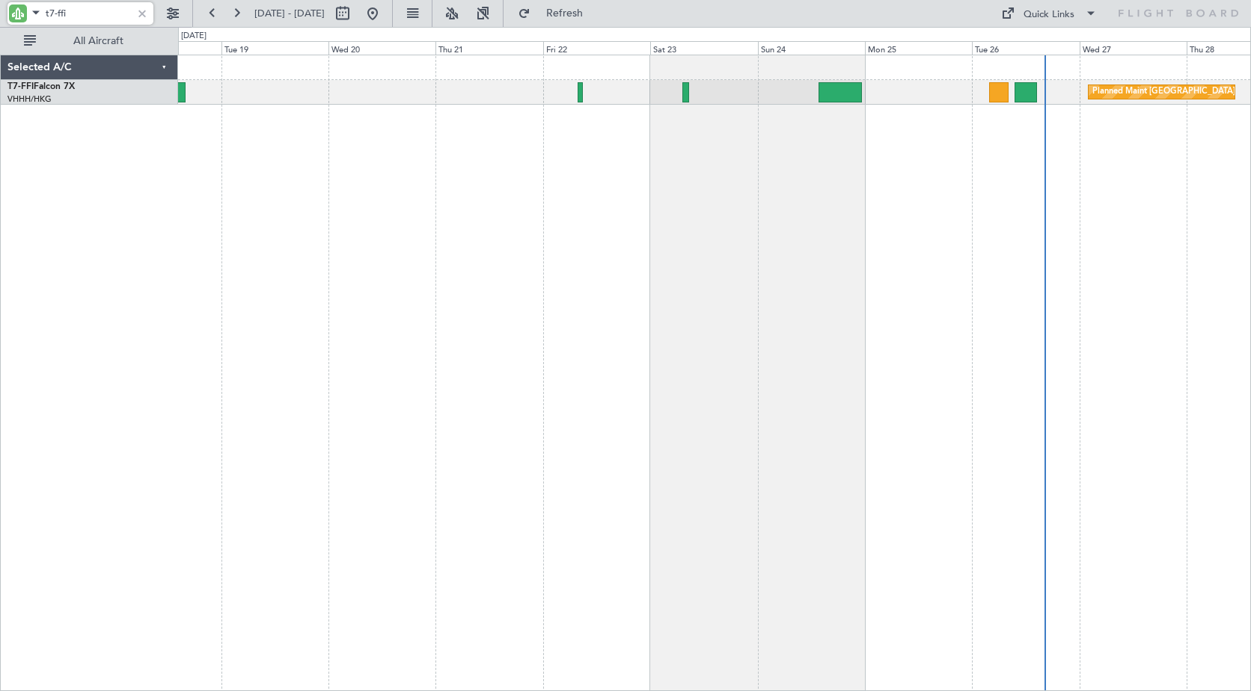
drag, startPoint x: 74, startPoint y: 16, endPoint x: -3, endPoint y: 5, distance: 77.8
click at [0, 5] on html "t7-ffi [DATE] - [DATE] Refresh Quick Links All Aircraft Planned Maint [GEOGRAPH…" at bounding box center [625, 345] width 1251 height 691
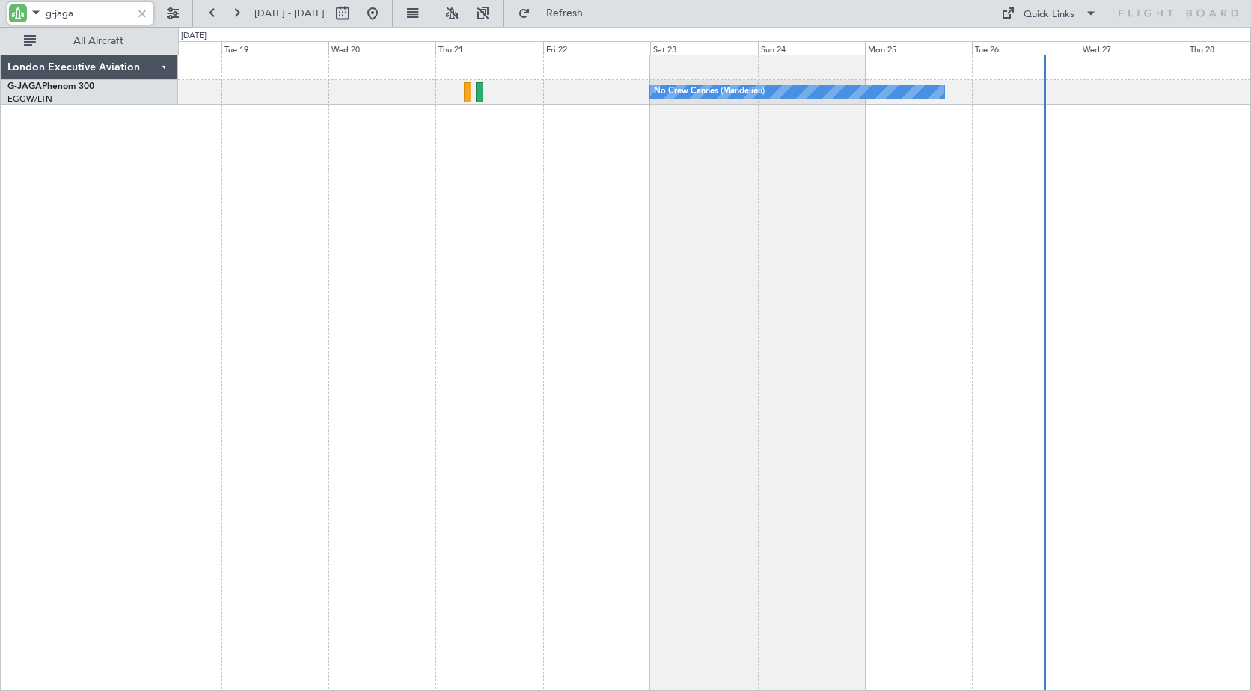
type input "g-jaga"
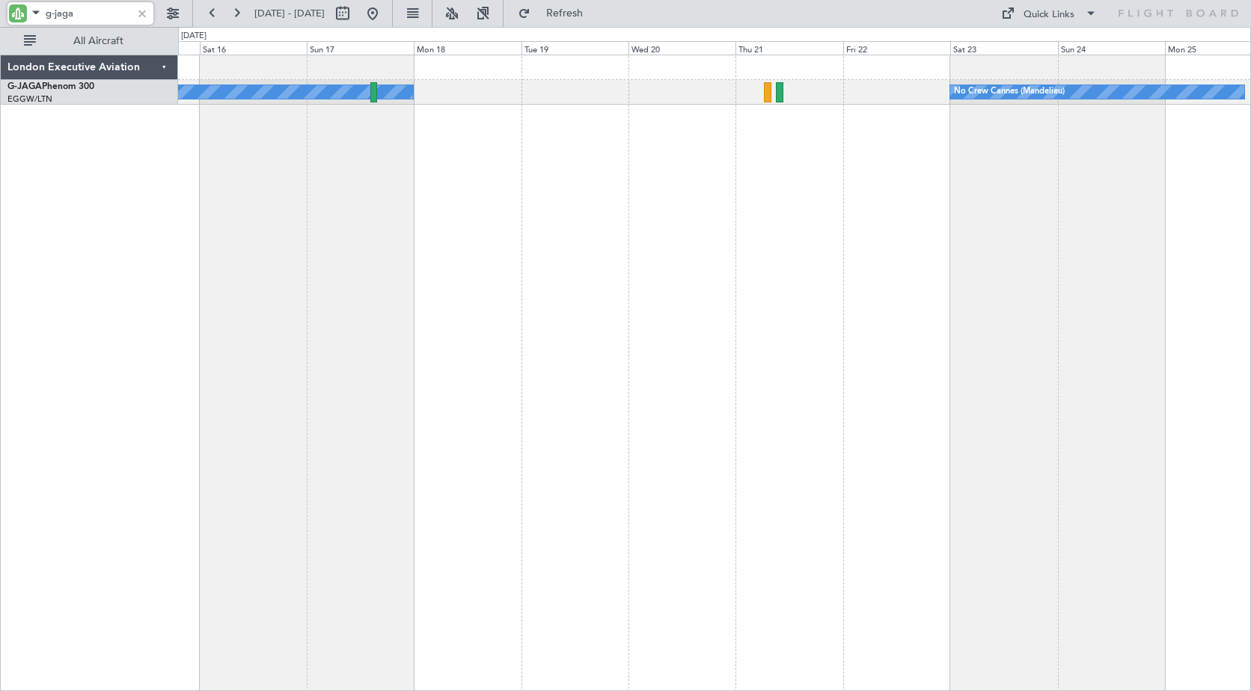
click at [709, 137] on div "No Crew Cannes (Mandelieu) Owner" at bounding box center [714, 373] width 1073 height 637
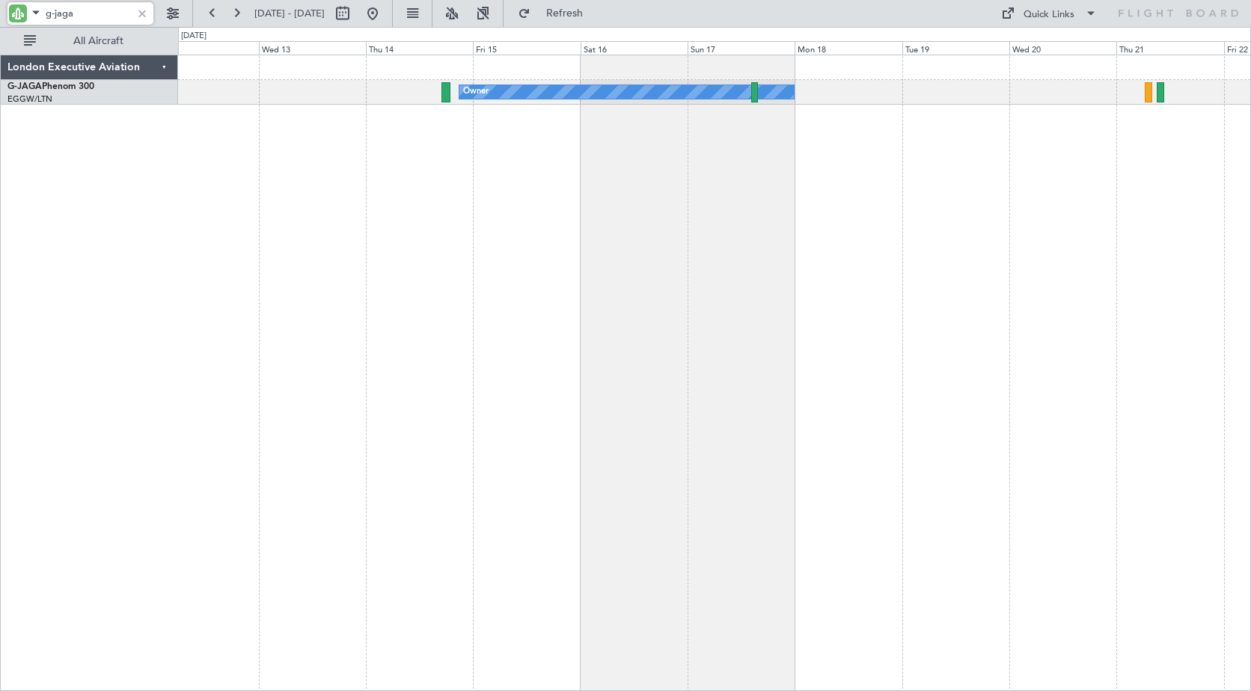
click at [622, 147] on div "Owner No Crew Cannes ([GEOGRAPHIC_DATA])" at bounding box center [714, 373] width 1073 height 637
